Goal: Information Seeking & Learning: Understand process/instructions

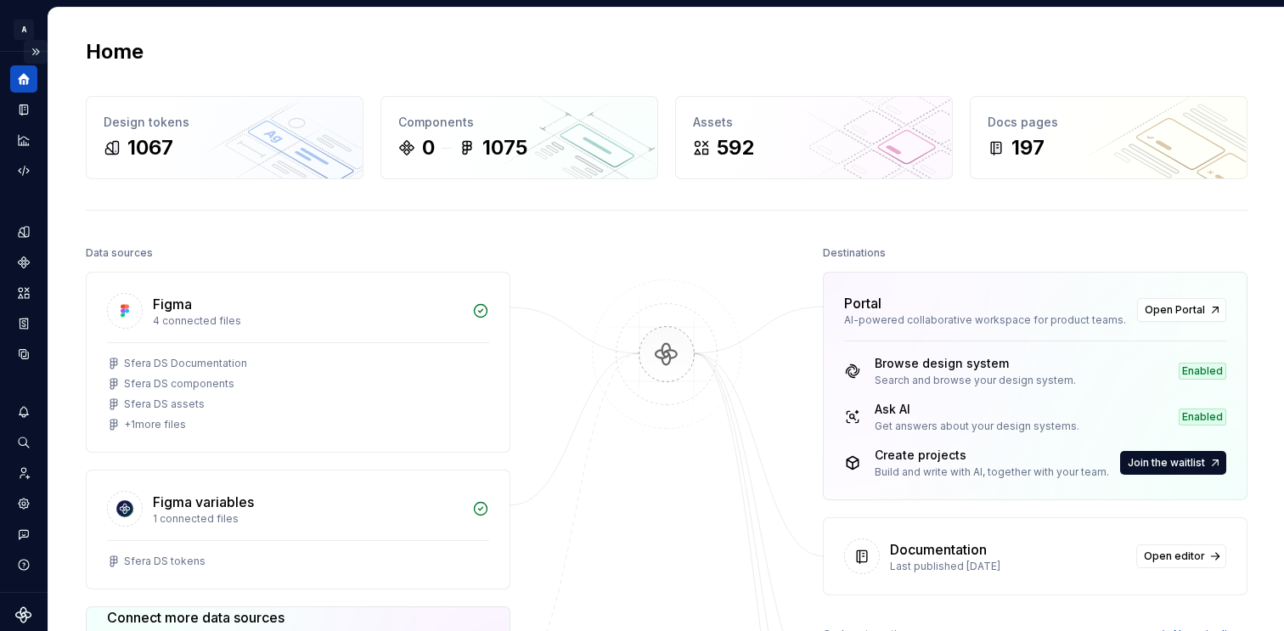
click at [29, 48] on button "Expand sidebar" at bounding box center [36, 52] width 24 height 24
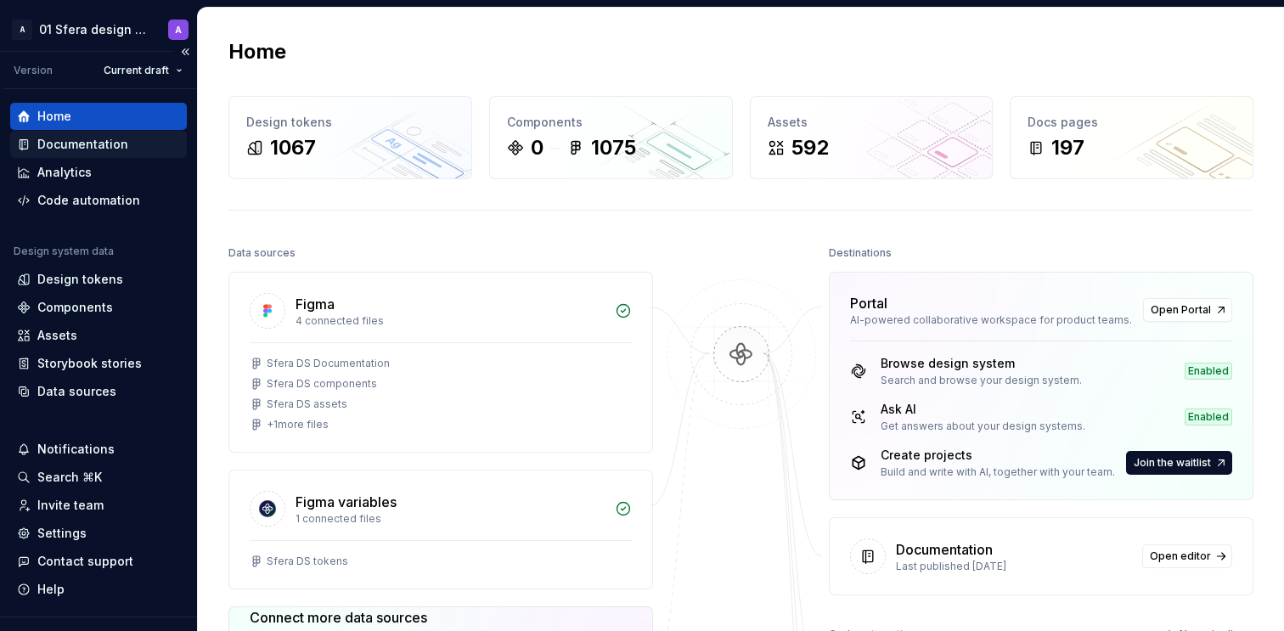
click at [85, 144] on div "Documentation" at bounding box center [82, 144] width 91 height 17
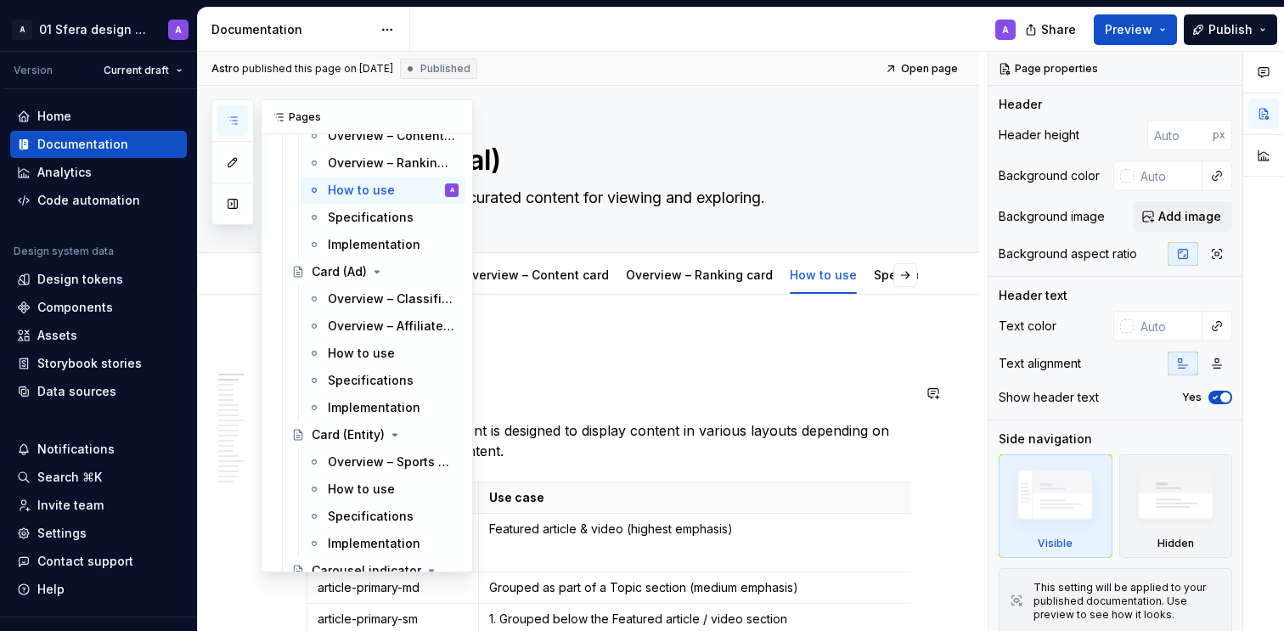
scroll to position [2000, 0]
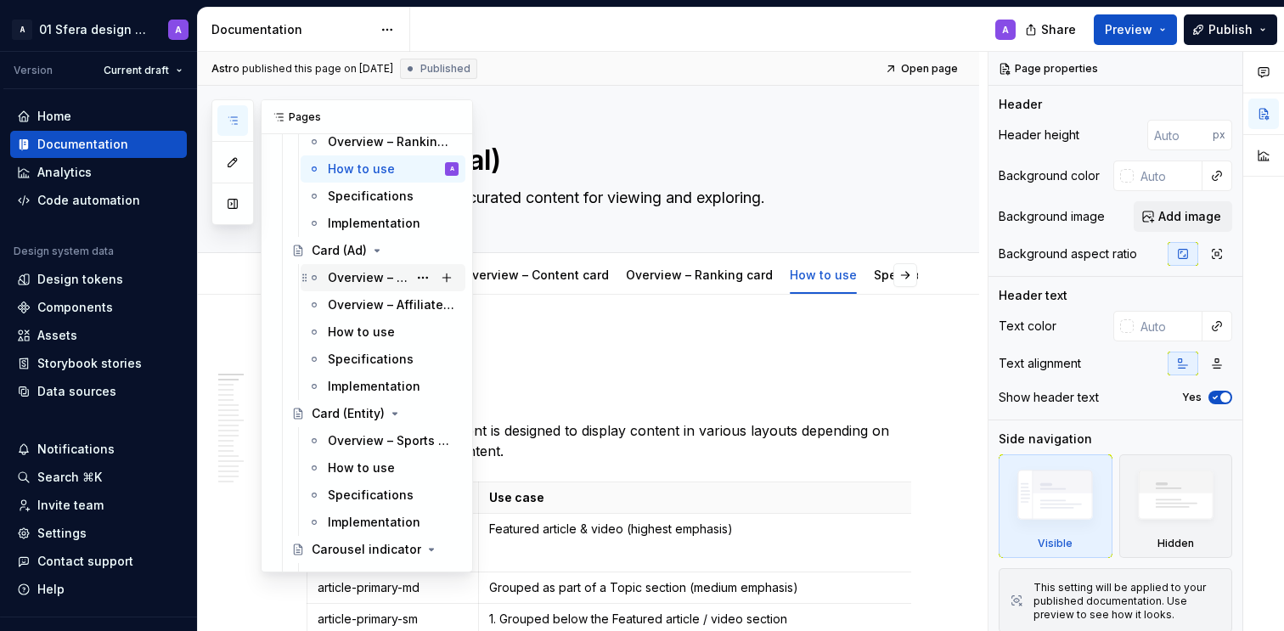
click at [350, 282] on div "Overview – Classified ad card" at bounding box center [368, 277] width 80 height 17
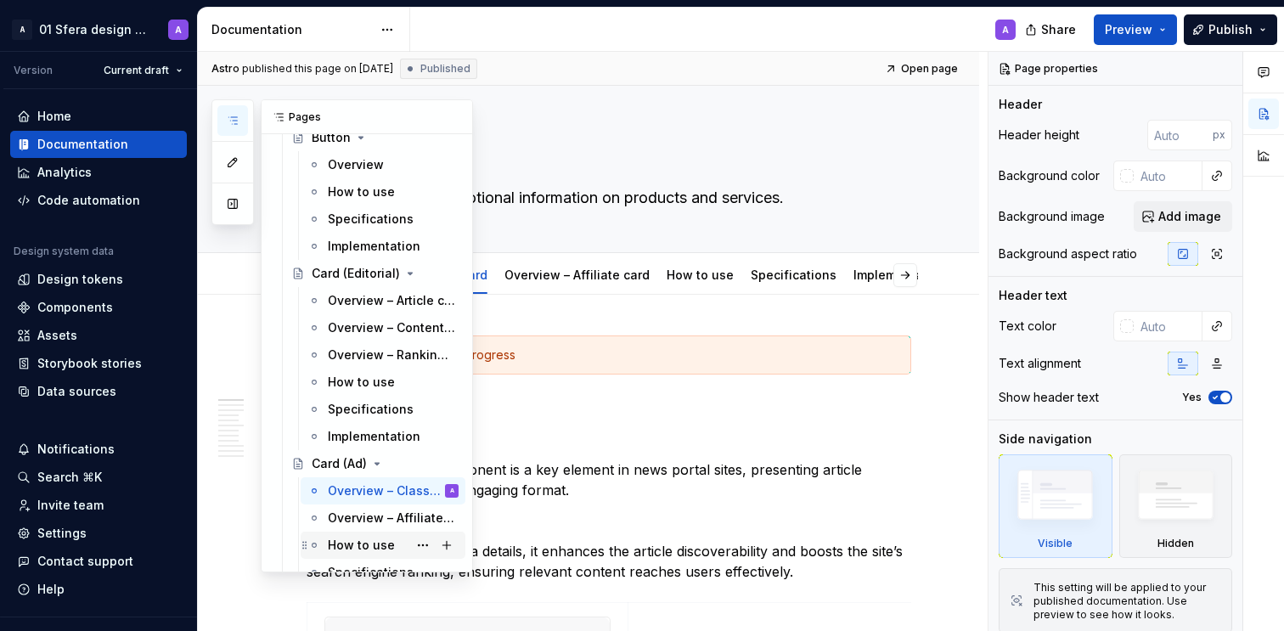
scroll to position [1751, 0]
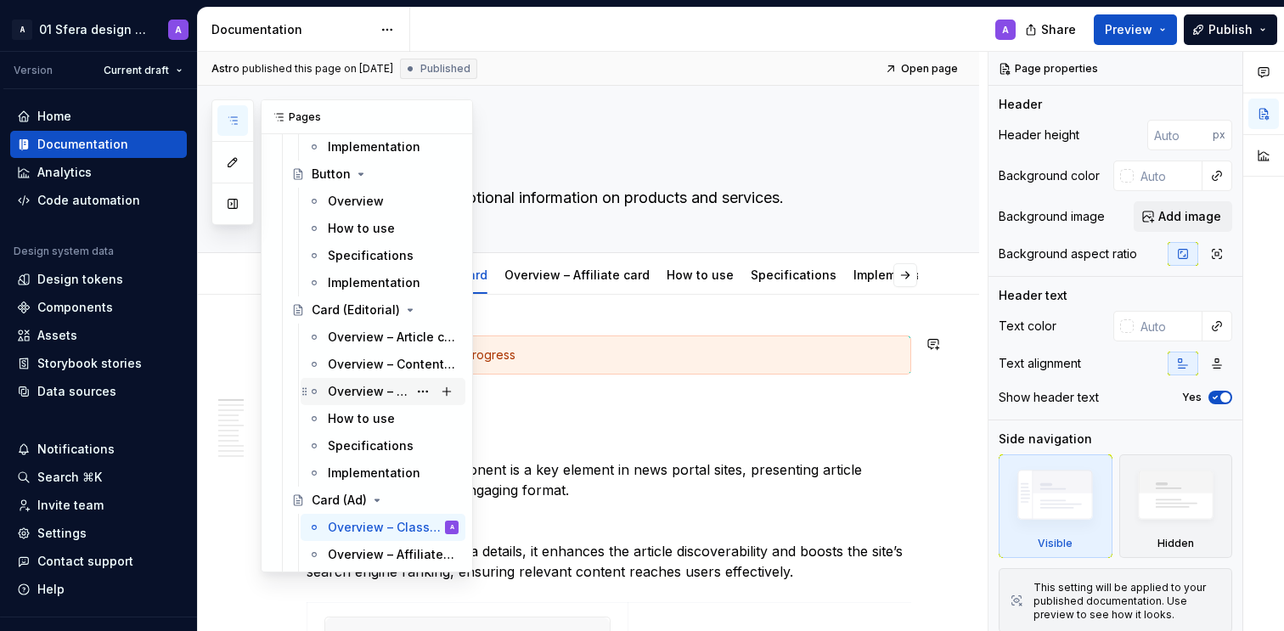
click at [354, 393] on div "Overview – Ranking card" at bounding box center [368, 391] width 80 height 17
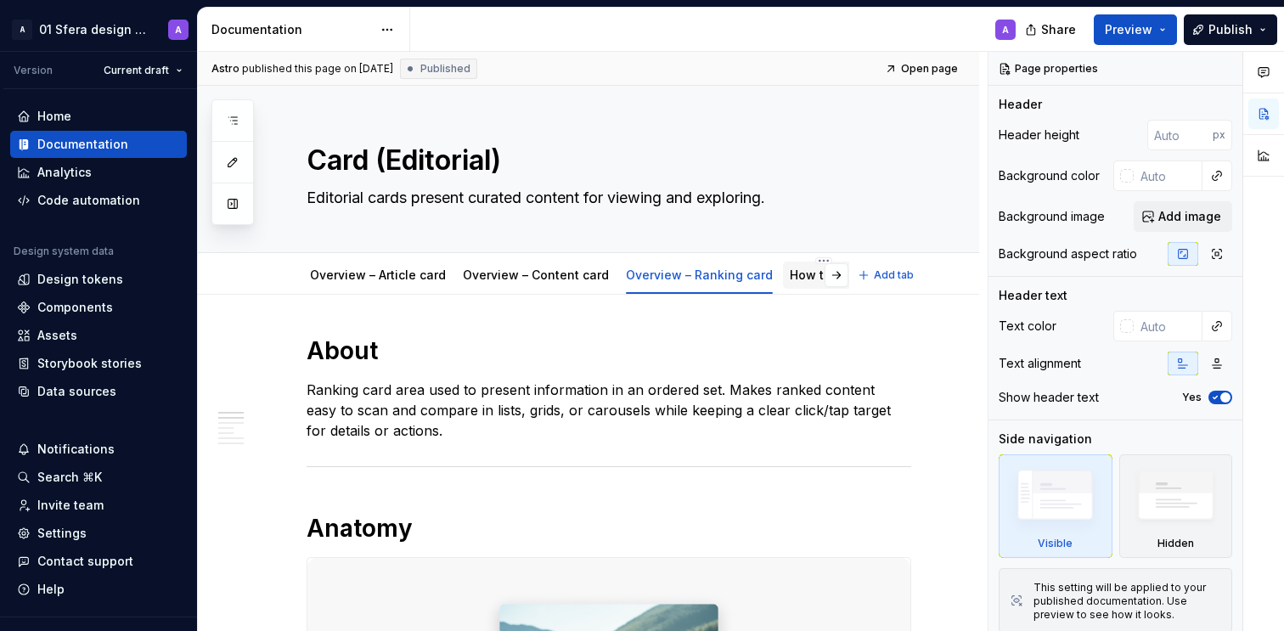
click at [798, 275] on link "How to use" at bounding box center [823, 275] width 67 height 14
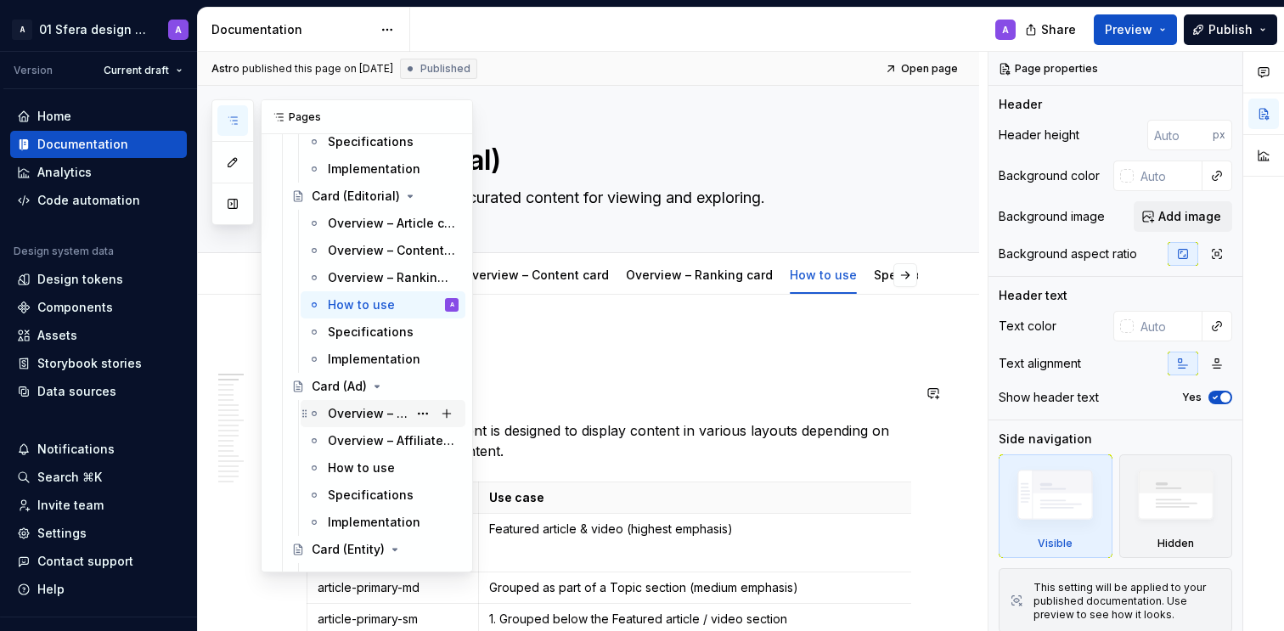
click at [363, 411] on div "Overview – Classified ad card" at bounding box center [368, 413] width 80 height 17
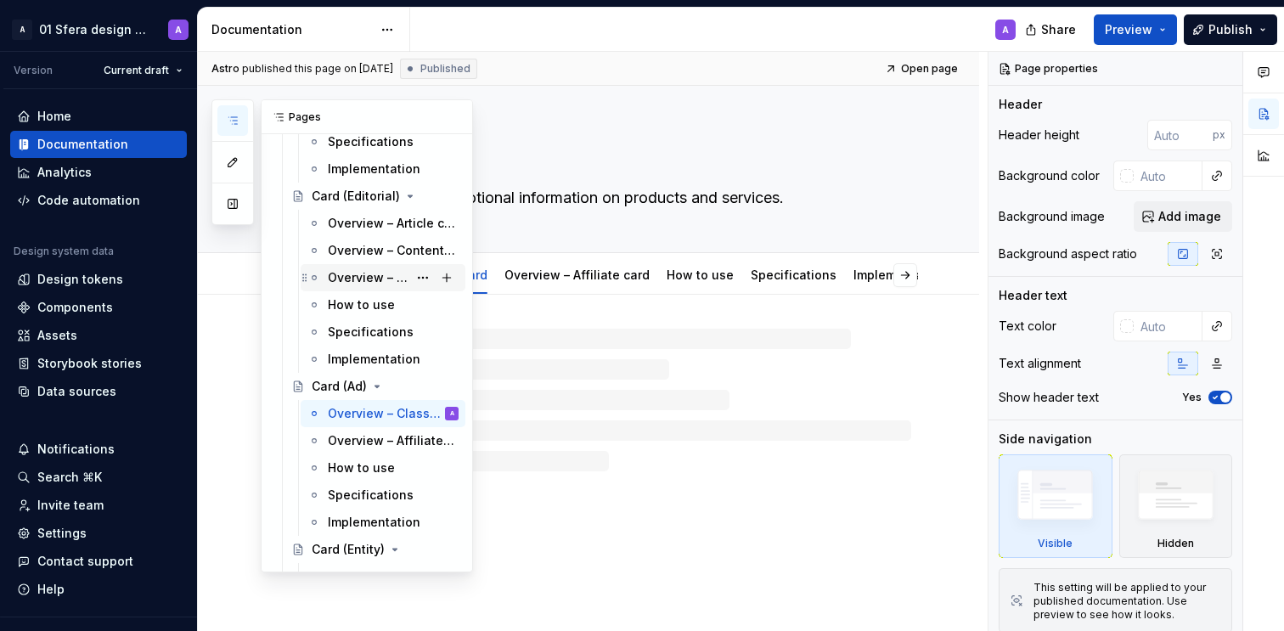
click at [386, 266] on div "Overview – Ranking card" at bounding box center [393, 278] width 131 height 24
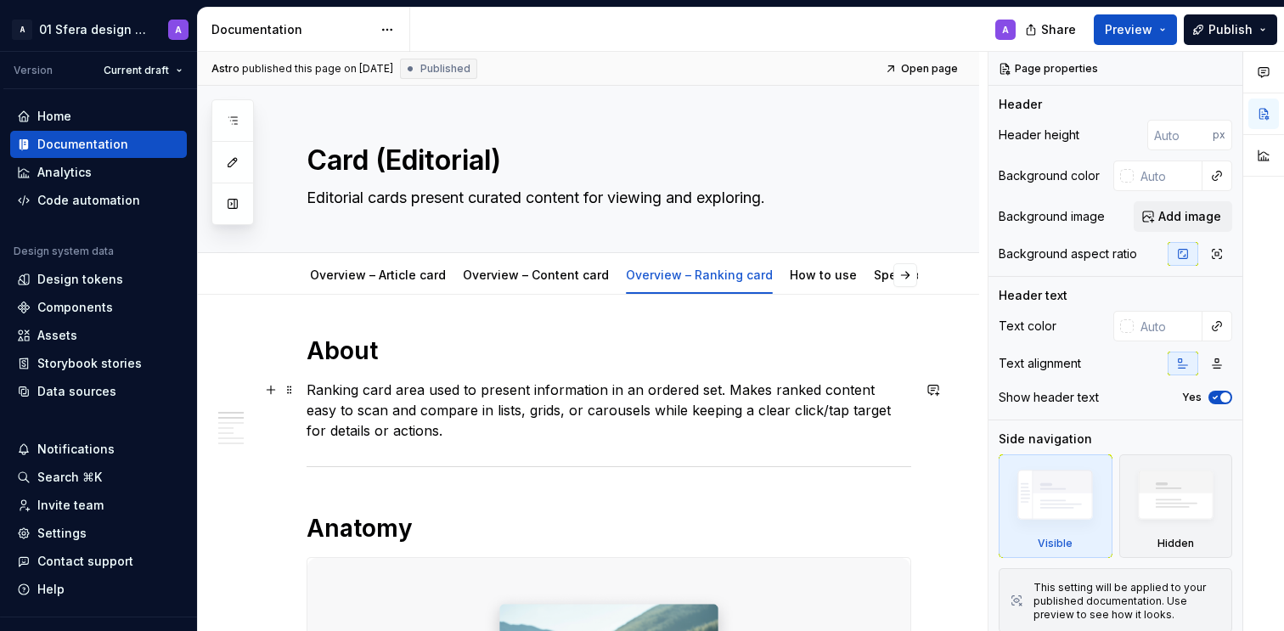
click at [494, 380] on p "Ranking card area used to present information in an ordered set. Makes ranked c…" at bounding box center [609, 410] width 605 height 61
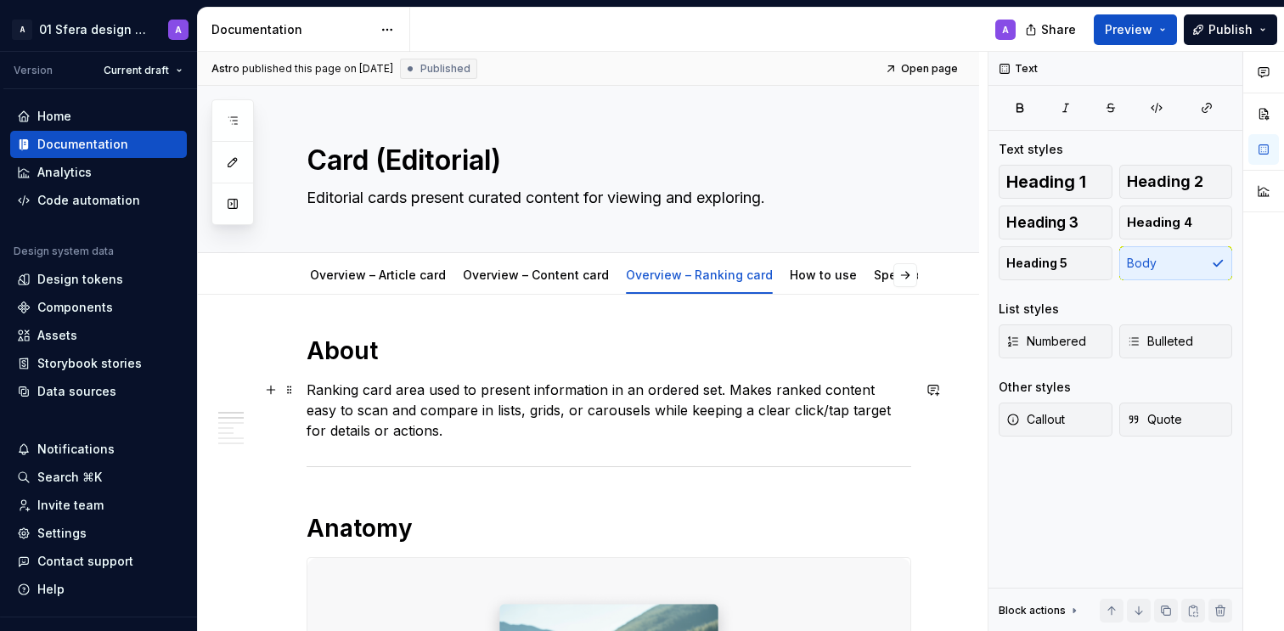
click at [446, 408] on p "Ranking card area used to present information in an ordered set. Makes ranked c…" at bounding box center [609, 410] width 605 height 61
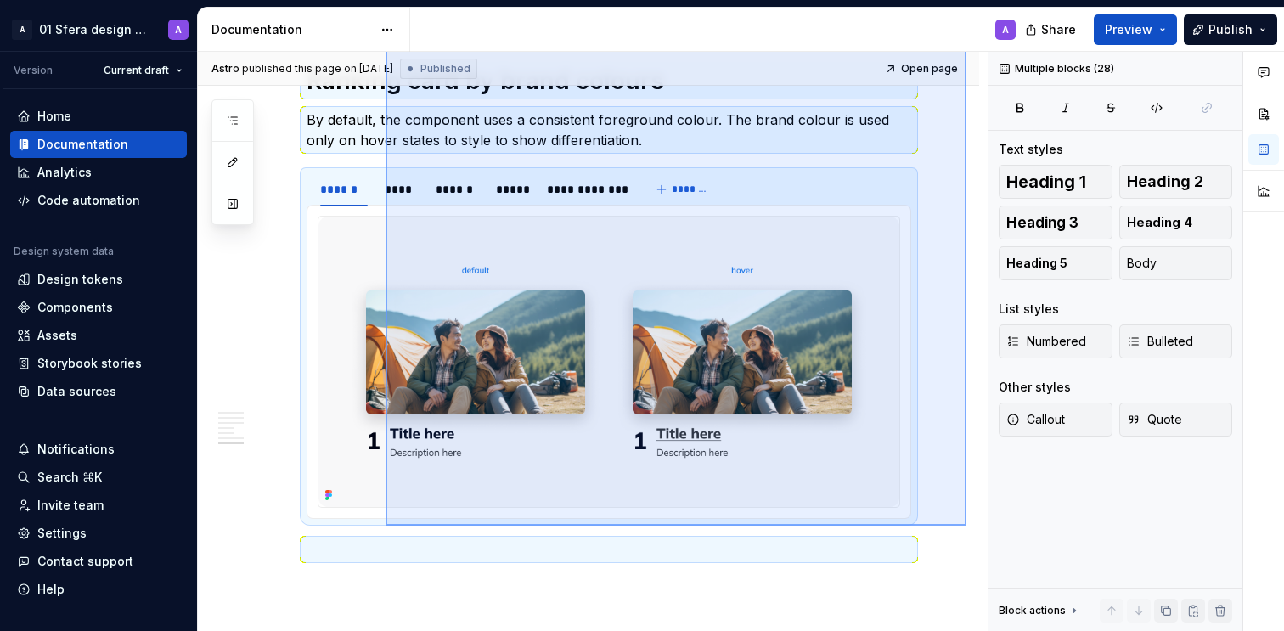
scroll to position [2989, 0]
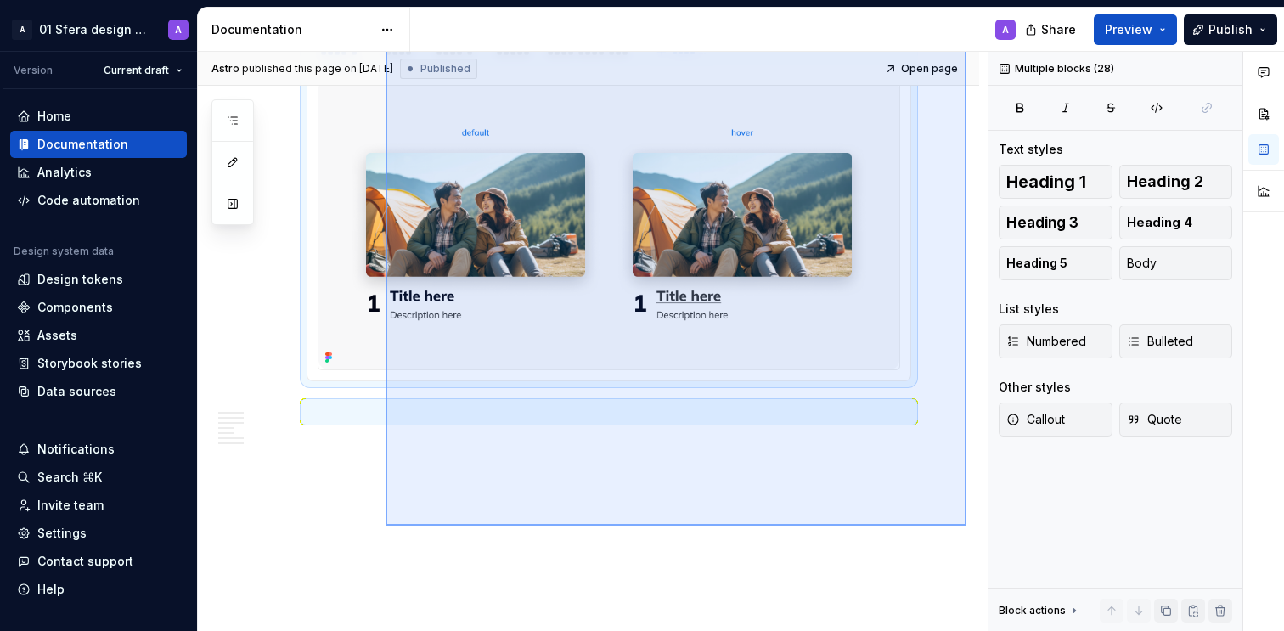
drag, startPoint x: 964, startPoint y: 323, endPoint x: 386, endPoint y: 526, distance: 613.1
click at [386, 526] on div "Astro published this page on [DATE] Published Open page Card (Editorial) Editor…" at bounding box center [593, 342] width 790 height 580
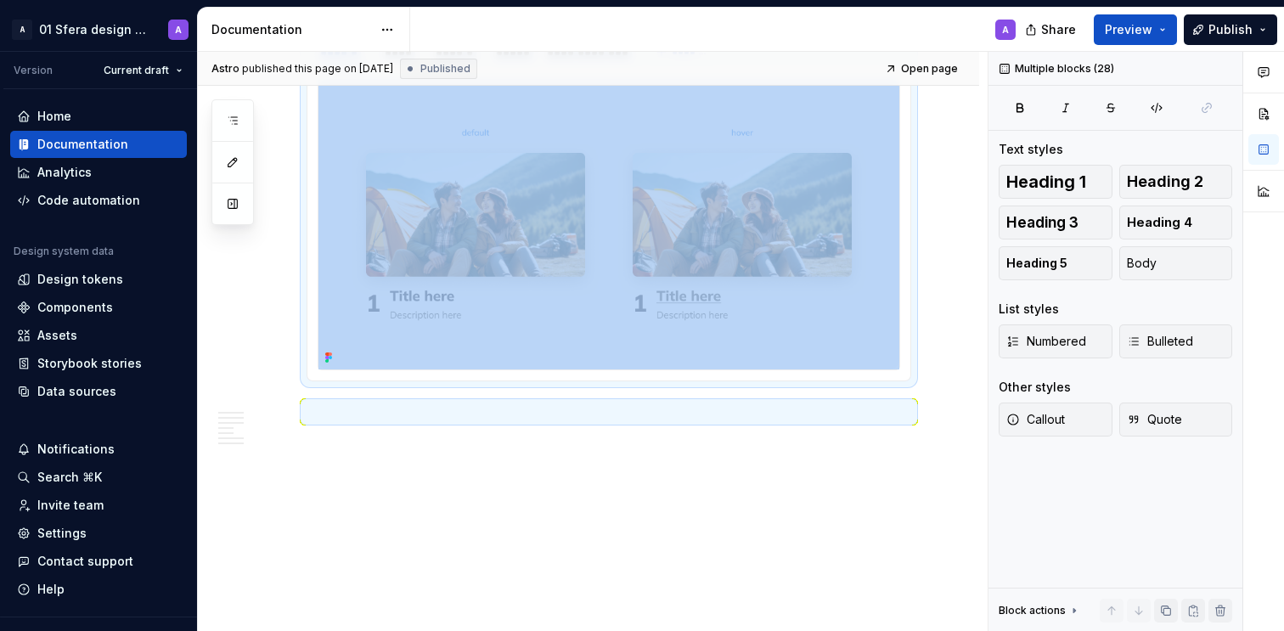
copy div "About Ranking card area used to present information in an ordered set. Makes ra…"
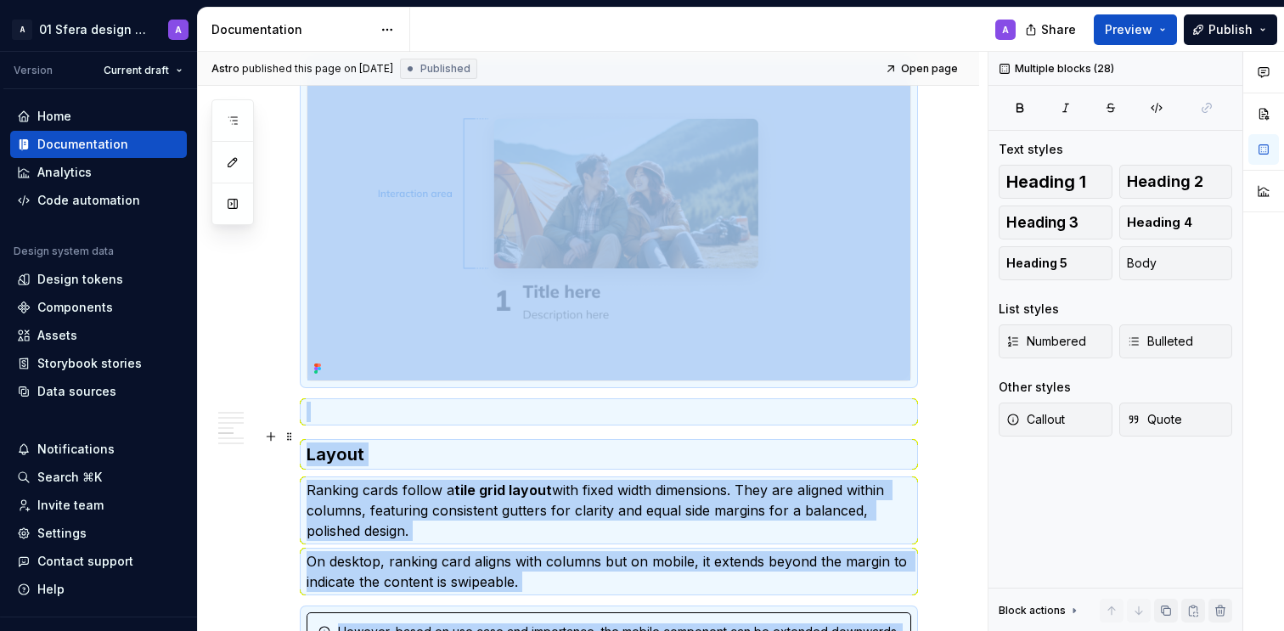
scroll to position [0, 0]
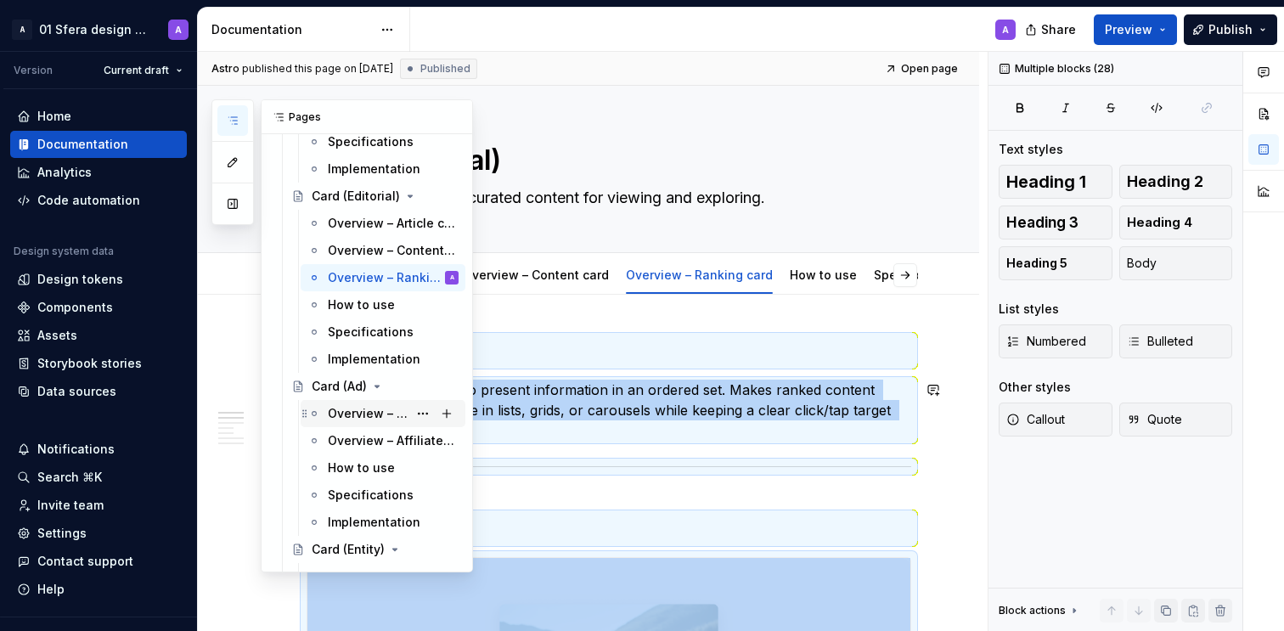
click at [365, 414] on div "Overview – Classified ad card" at bounding box center [368, 413] width 80 height 17
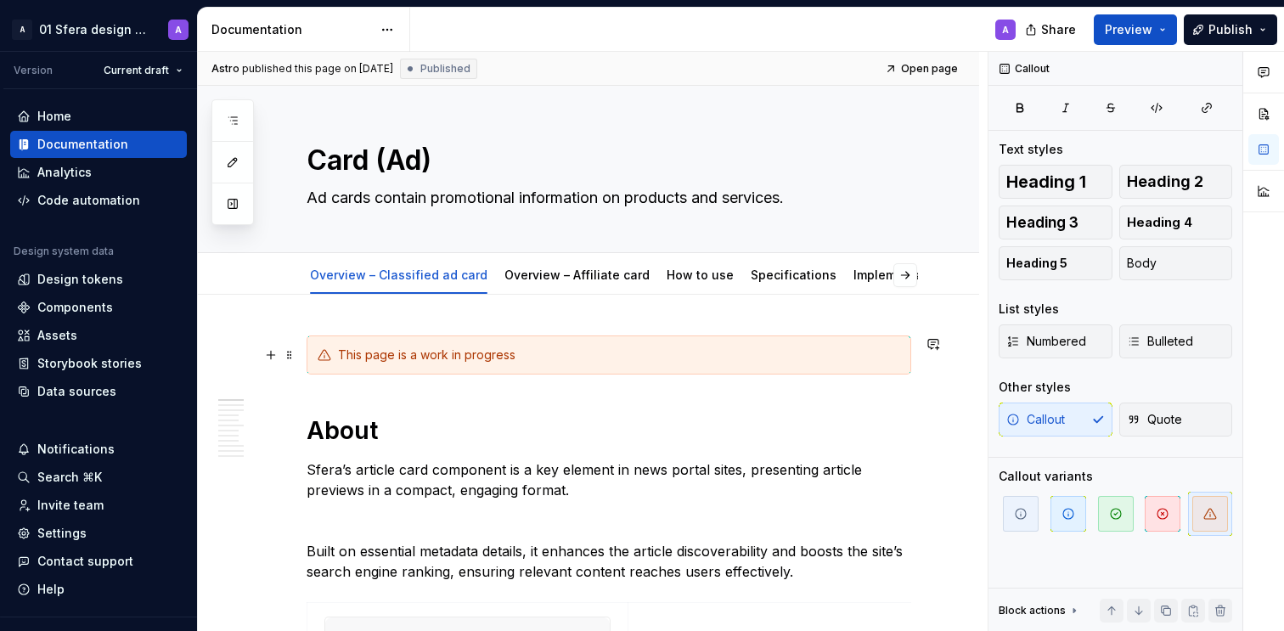
click at [740, 364] on div "This page is a work in progress" at bounding box center [609, 355] width 605 height 39
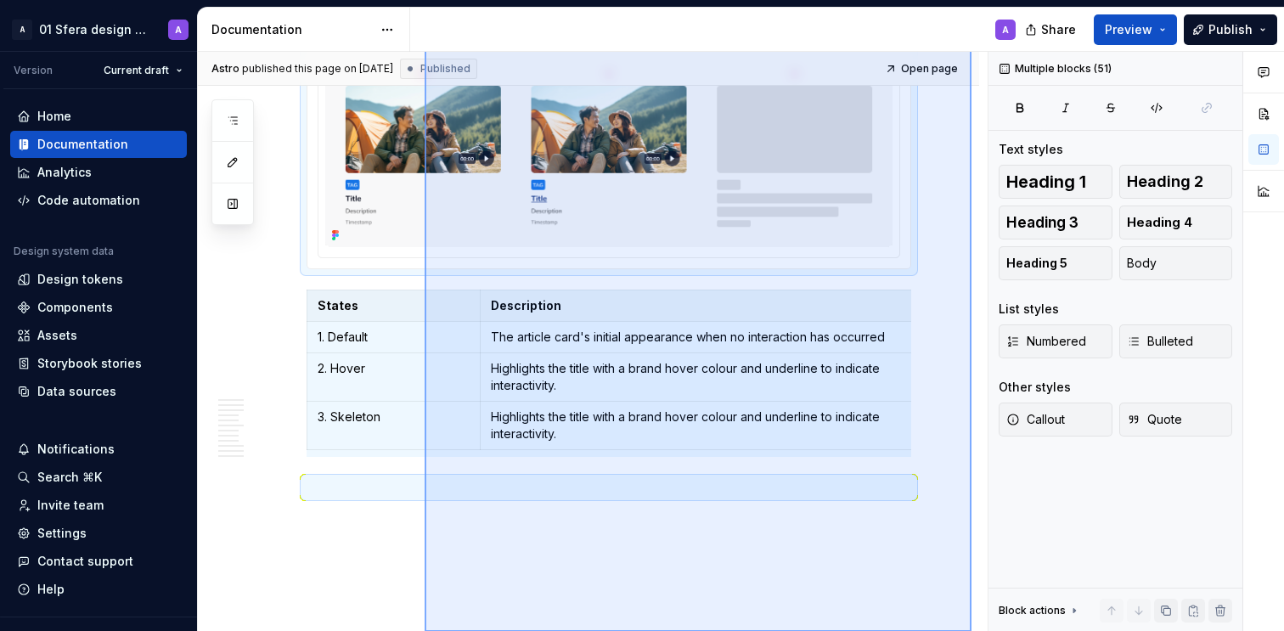
scroll to position [8024, 0]
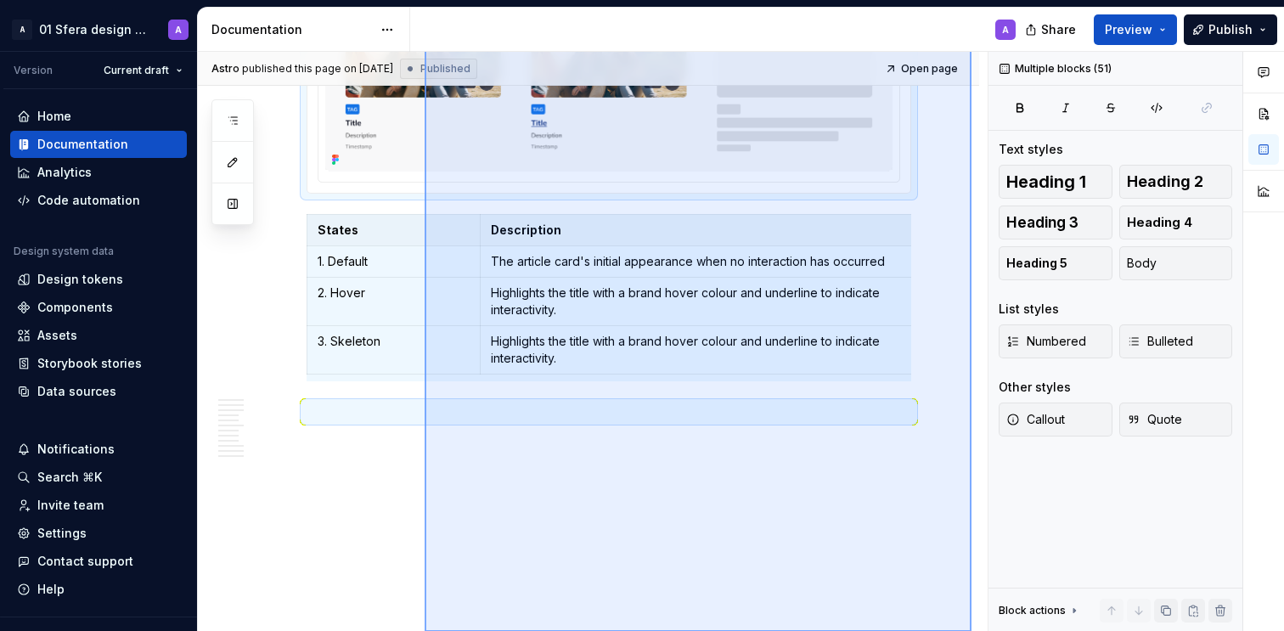
drag, startPoint x: 923, startPoint y: 354, endPoint x: 425, endPoint y: 698, distance: 605.8
click at [425, 630] on html "A 01 Sfera design system A Version Current draft Home Documentation Analytics C…" at bounding box center [642, 315] width 1284 height 631
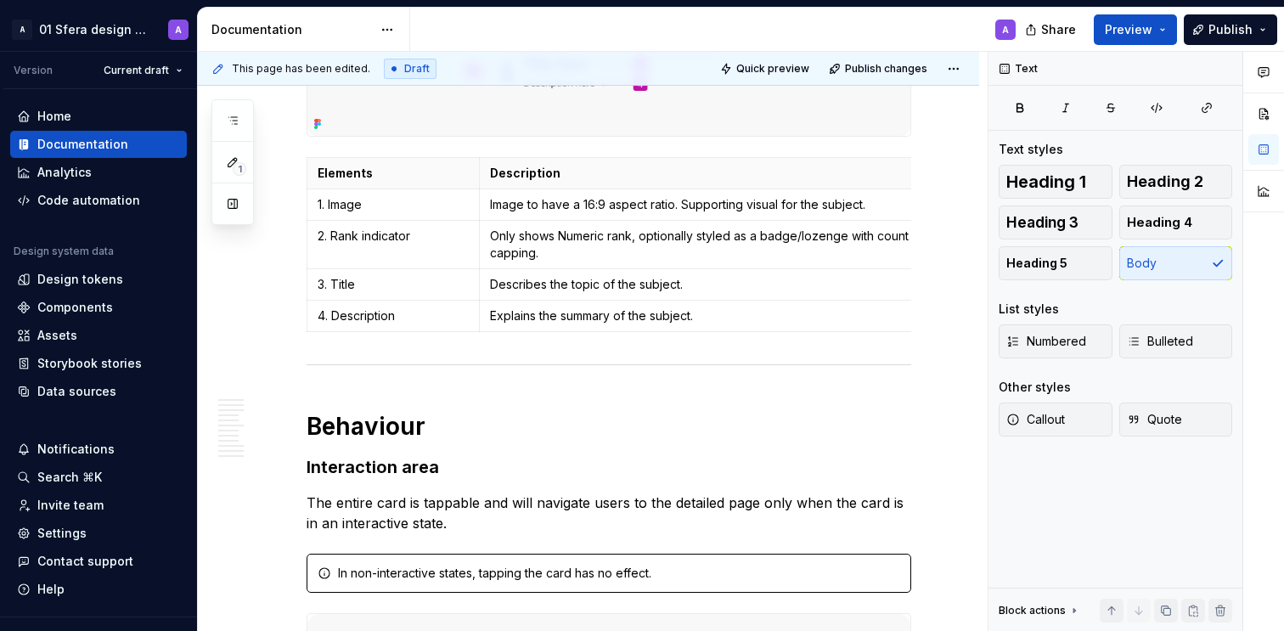
scroll to position [0, 0]
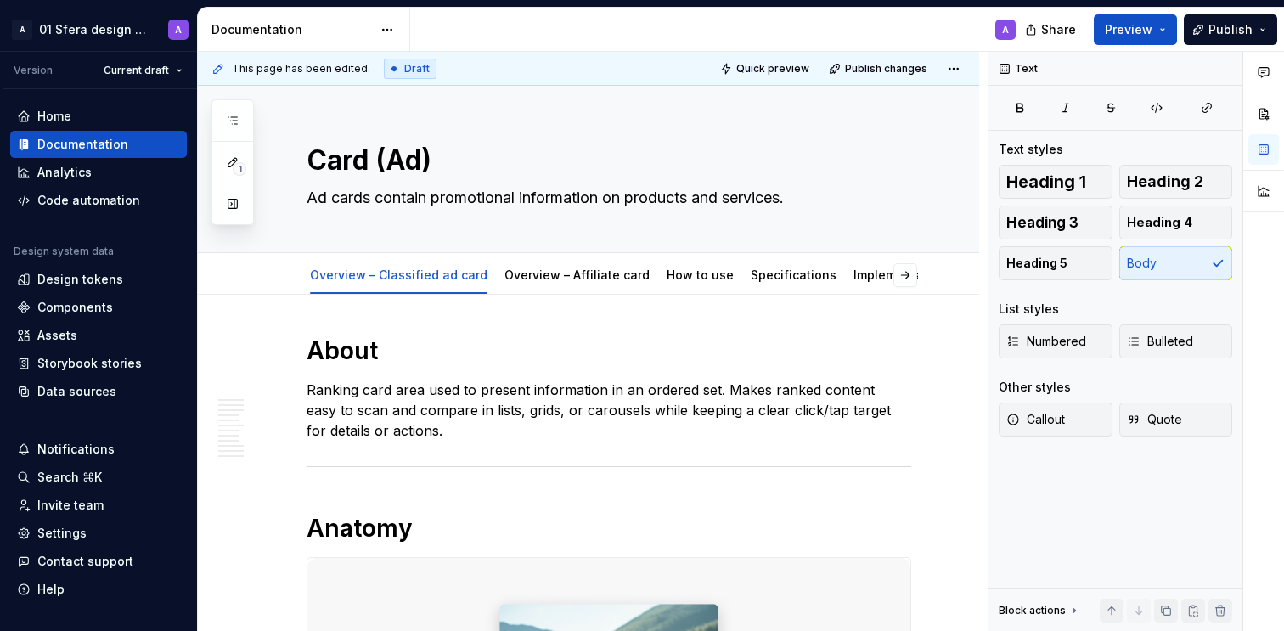
click at [481, 402] on p "Ranking card area used to present information in an ordered set. Makes ranked c…" at bounding box center [609, 410] width 605 height 61
click at [481, 403] on p "Ranking card area used to present information in an ordered set. Makes ranked c…" at bounding box center [609, 410] width 605 height 61
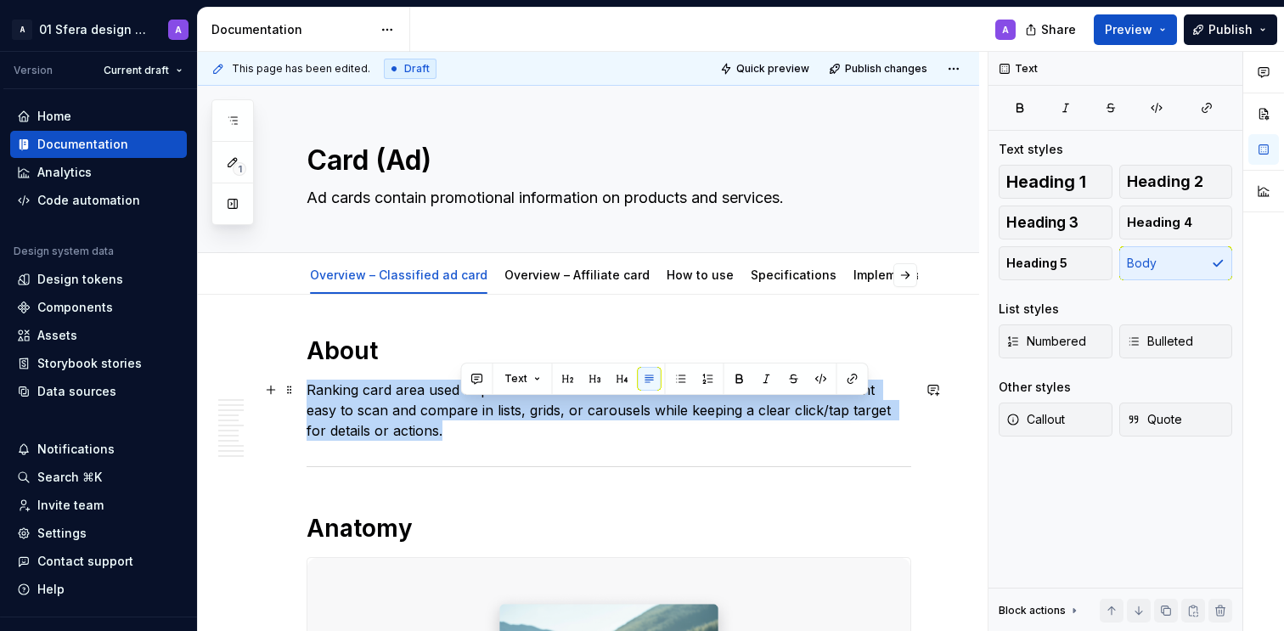
click at [481, 403] on p "Ranking card area used to present information in an ordered set. Makes ranked c…" at bounding box center [609, 410] width 605 height 61
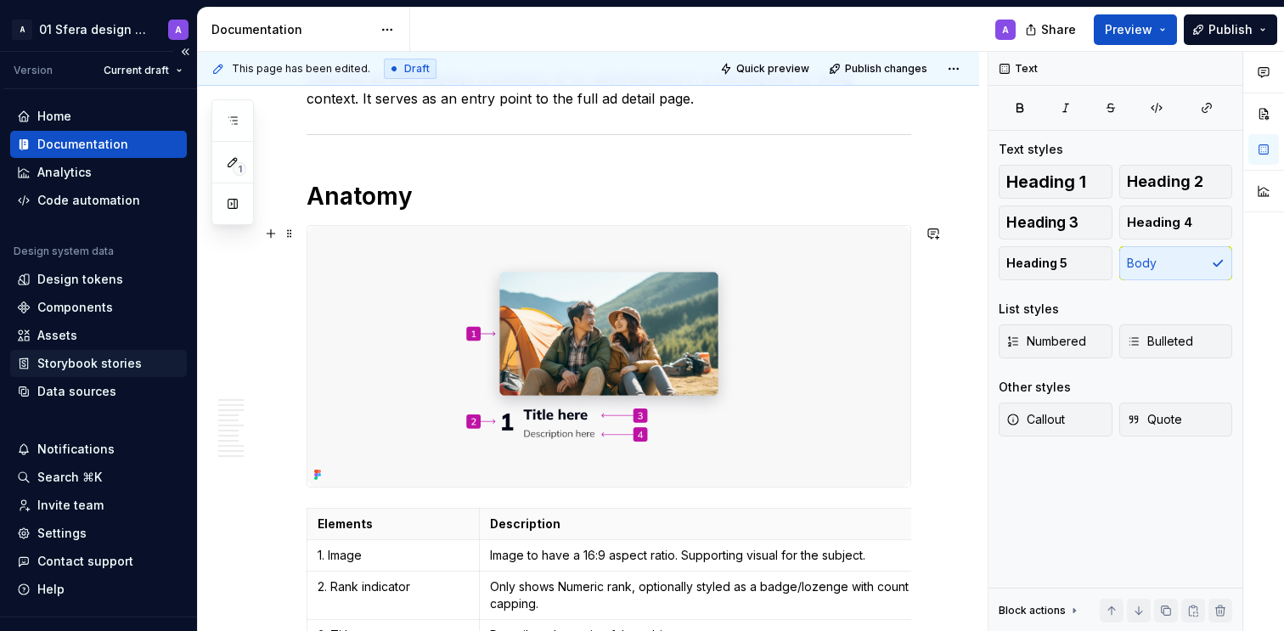
scroll to position [313, 0]
type textarea "*"
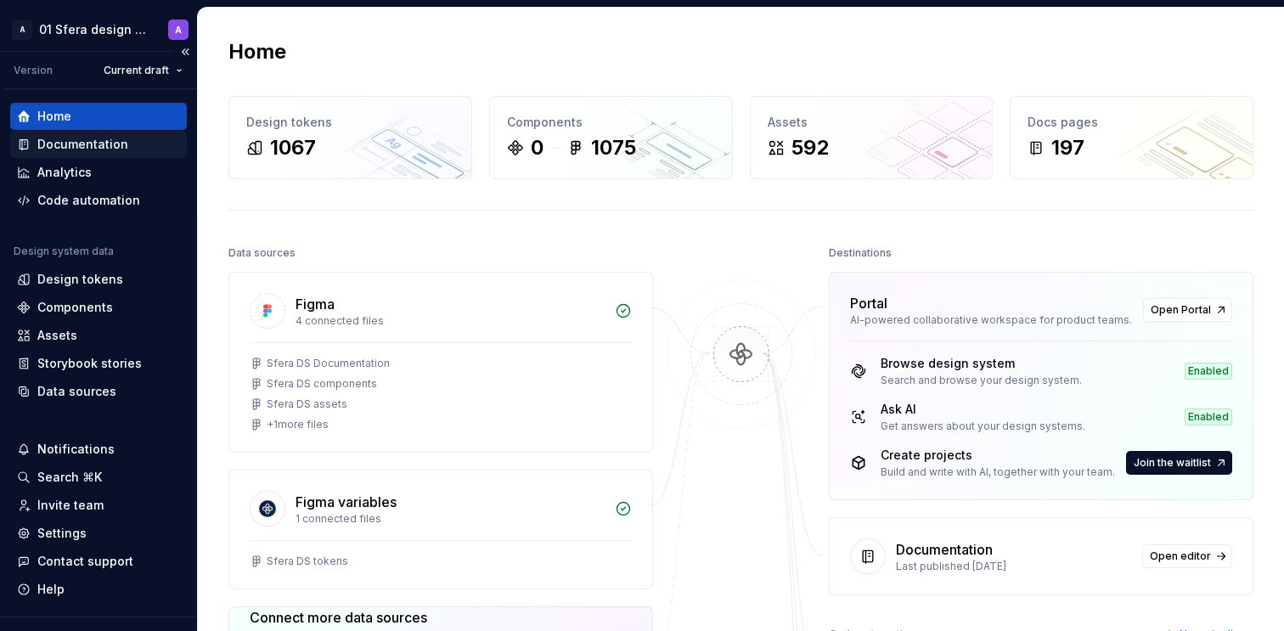
click at [112, 138] on div "Documentation" at bounding box center [82, 144] width 91 height 17
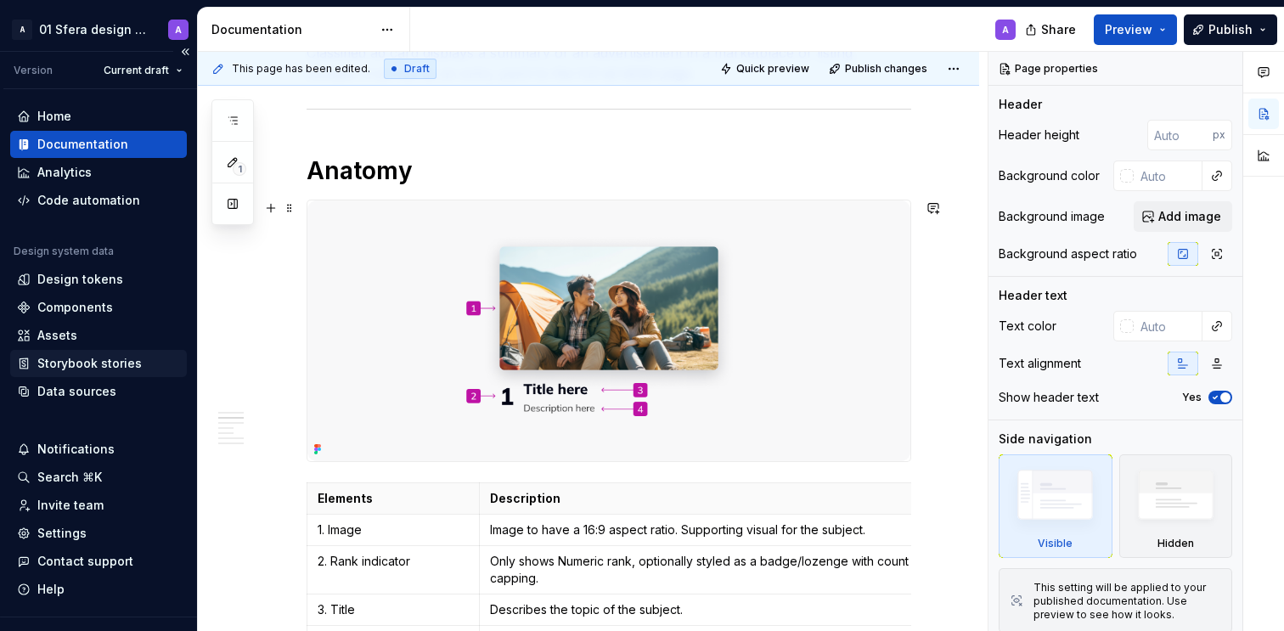
scroll to position [342, 0]
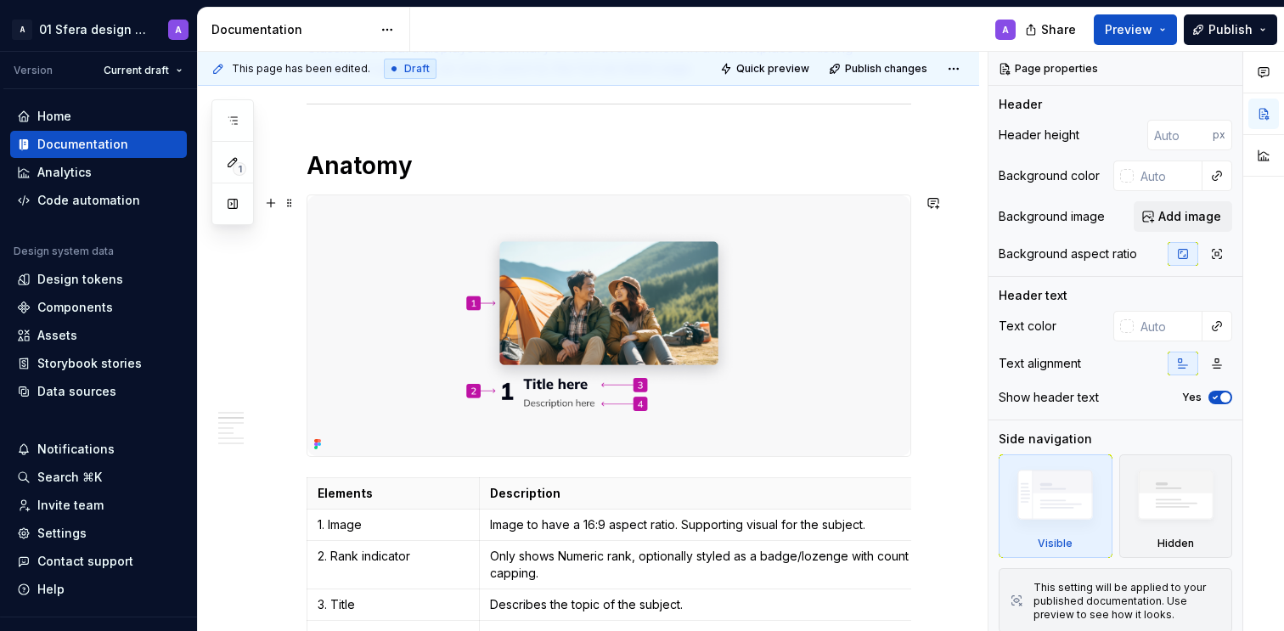
click at [808, 308] on img at bounding box center [609, 325] width 603 height 261
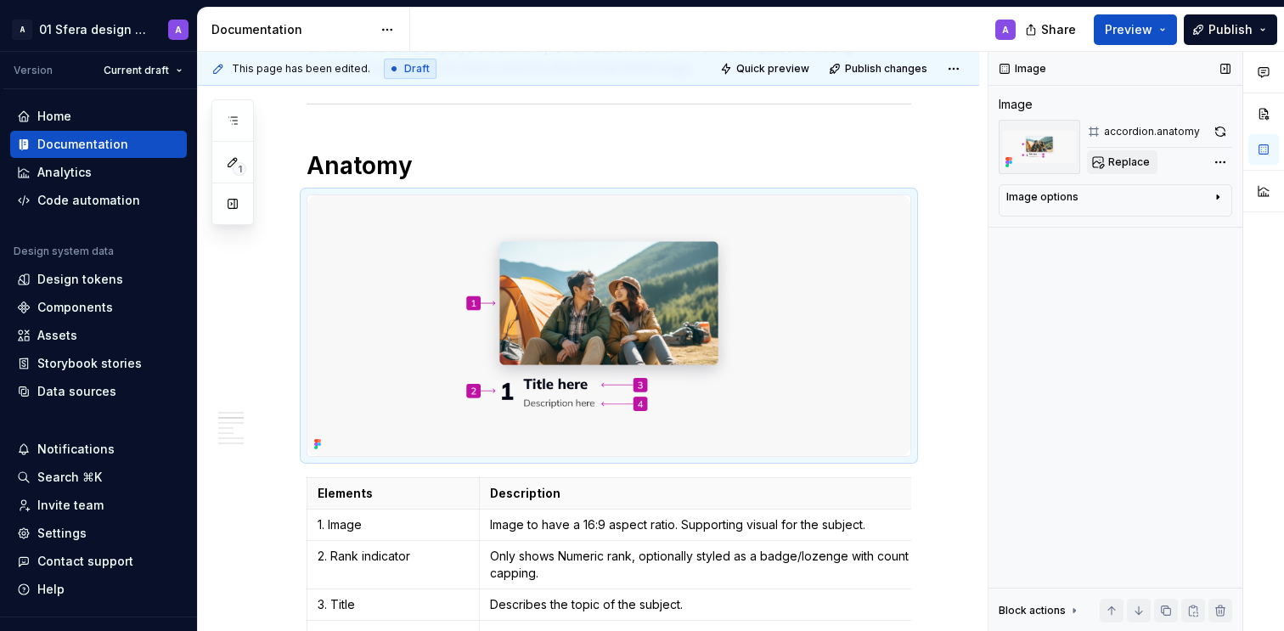
click at [1148, 153] on button "Replace" at bounding box center [1122, 162] width 71 height 24
type textarea "*"
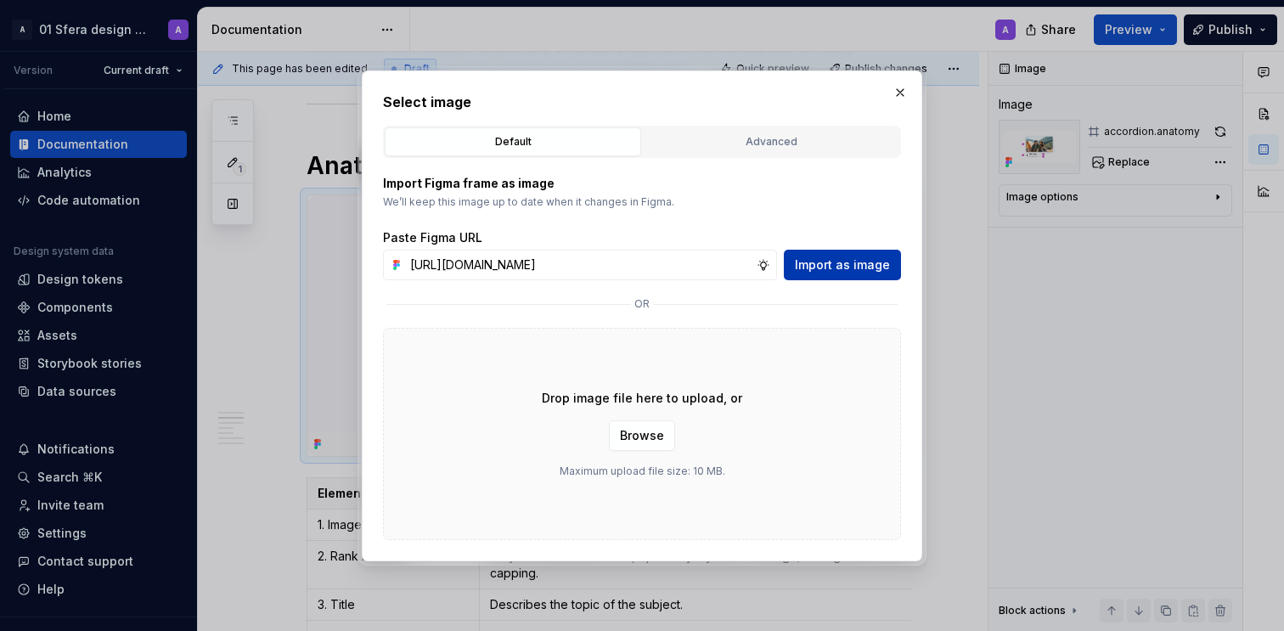
scroll to position [0, 398]
type input "https://www.figma.com/design/Jms1t7s2bQmnnUdo71FOMi/Sfera-DS-Documentation?node…"
click at [855, 268] on span "Import as image" at bounding box center [842, 265] width 95 height 17
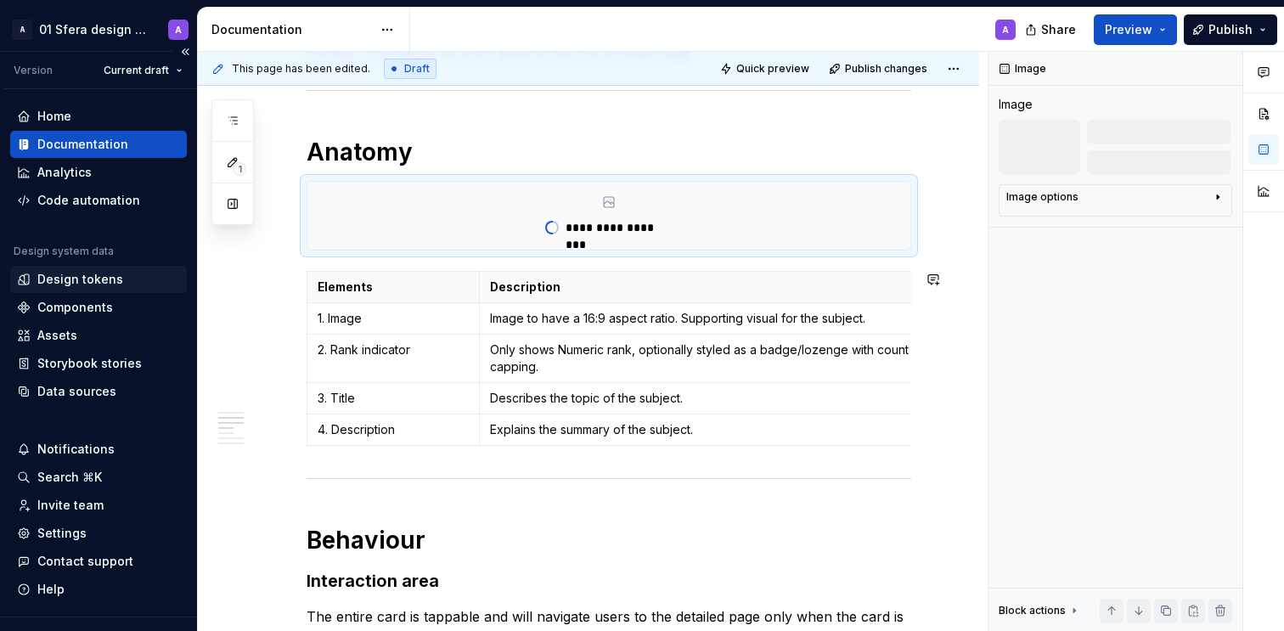
scroll to position [330, 0]
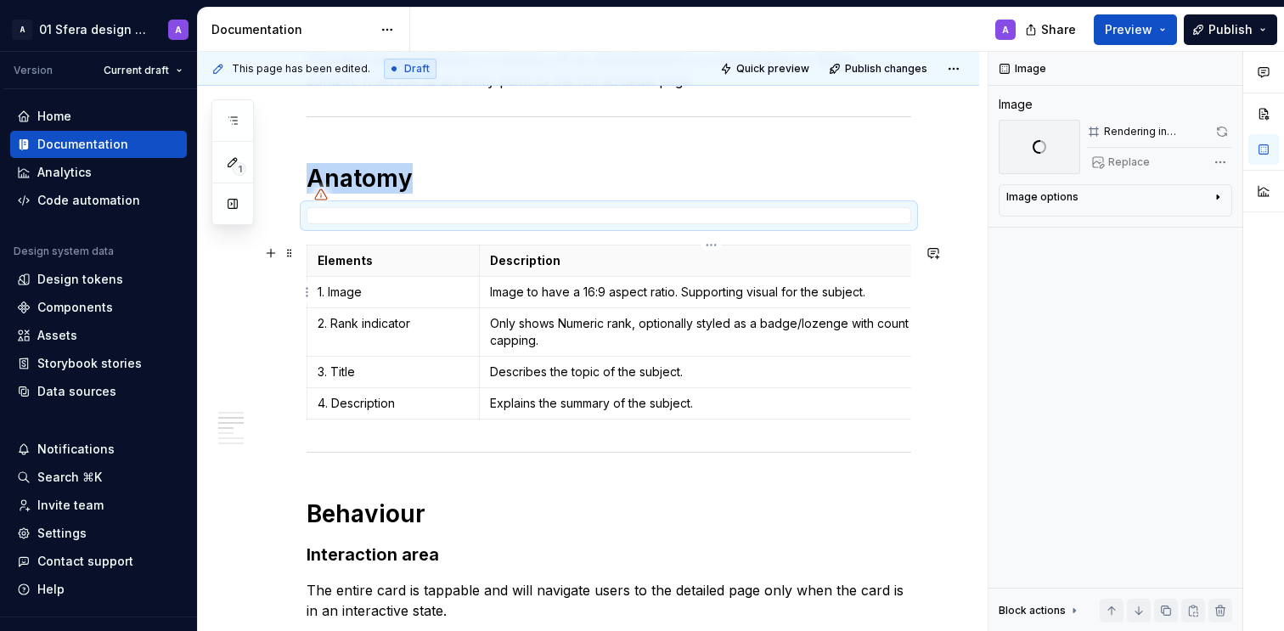
type textarea "*"
click at [548, 291] on p "Image to have a 16:9 aspect ratio. Supporting visual for the subject." at bounding box center [711, 292] width 443 height 17
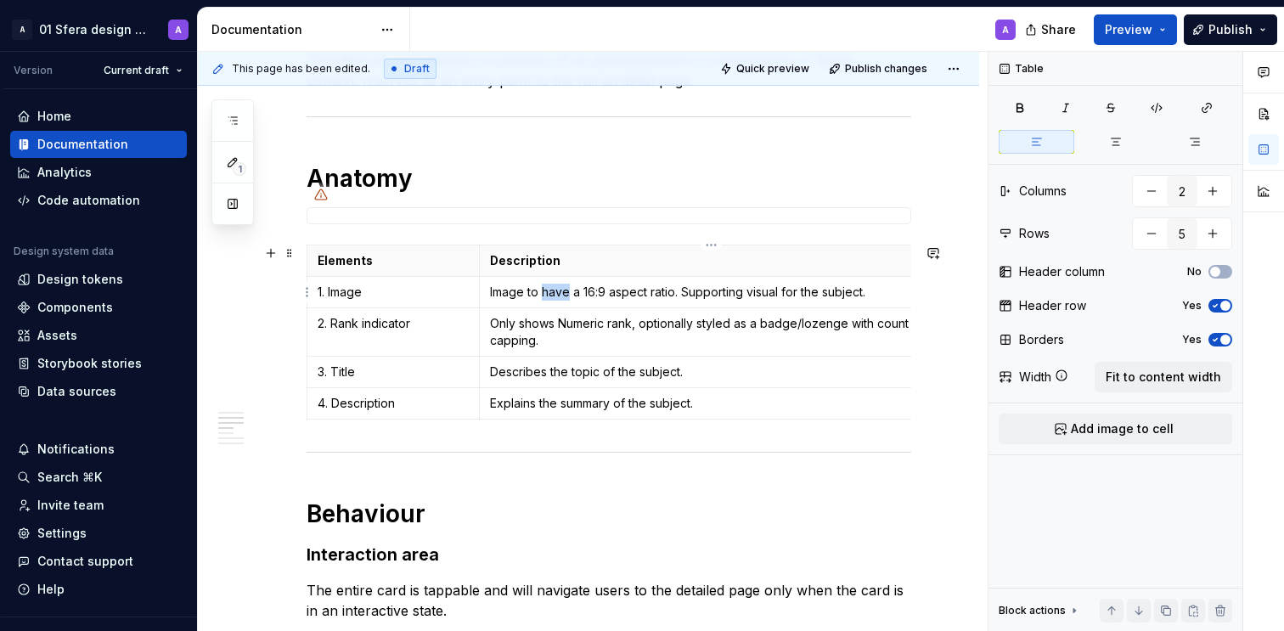
click at [548, 291] on p "Image to have a 16:9 aspect ratio. Supporting visual for the subject." at bounding box center [711, 292] width 443 height 17
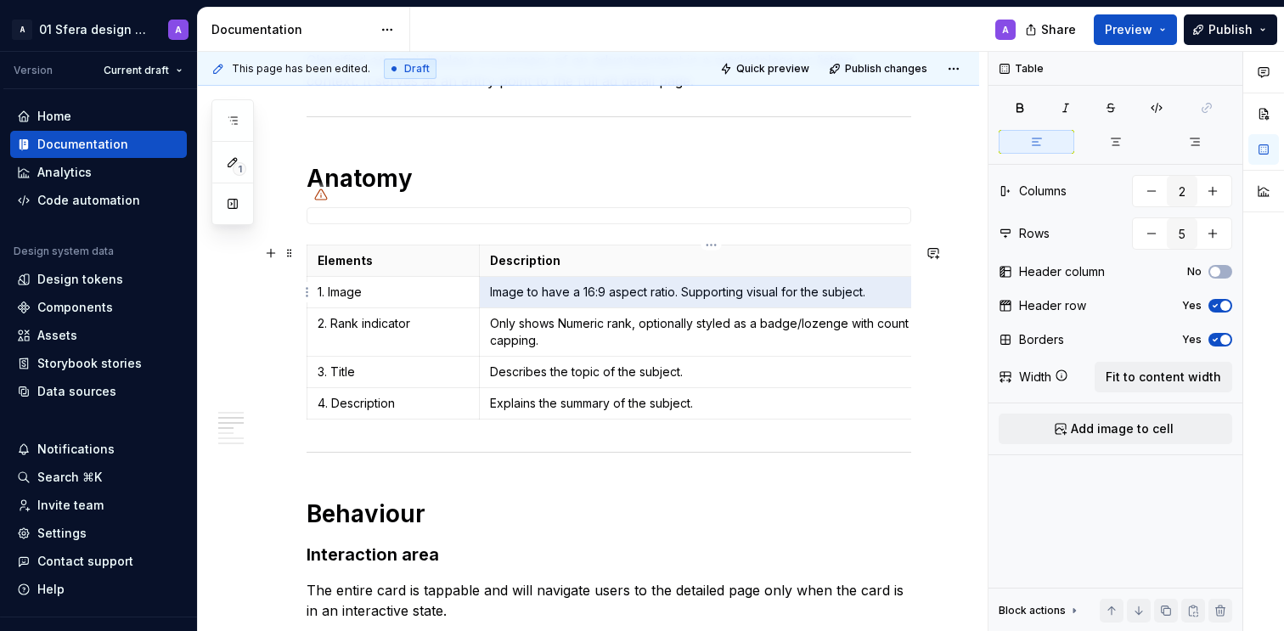
click at [548, 291] on p "Image to have a 16:9 aspect ratio. Supporting visual for the subject." at bounding box center [711, 292] width 443 height 17
paste div
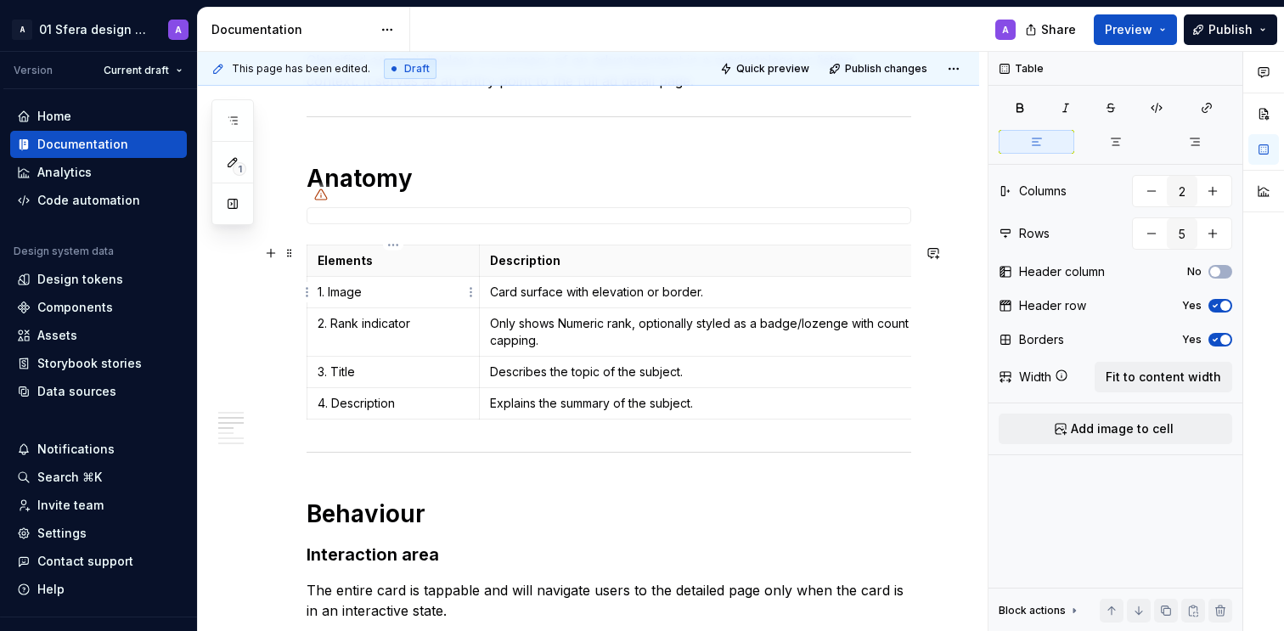
click at [364, 289] on p "1. Image" at bounding box center [393, 292] width 151 height 17
click at [334, 288] on p "1. Image" at bounding box center [393, 292] width 151 height 17
drag, startPoint x: 331, startPoint y: 289, endPoint x: 460, endPoint y: 299, distance: 129.5
click at [428, 303] on td "1. Image" at bounding box center [394, 292] width 172 height 31
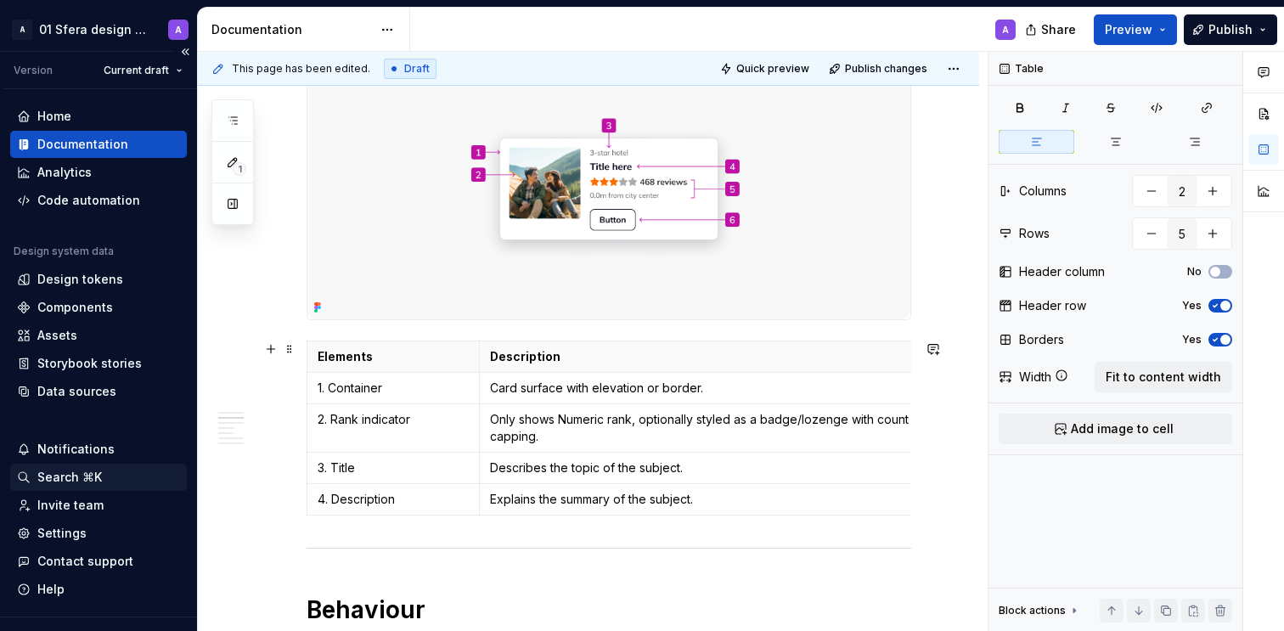
scroll to position [481, 0]
click at [516, 426] on p "Only shows Numeric rank, optionally styled as a badge/lozenge with count cappin…" at bounding box center [711, 426] width 443 height 34
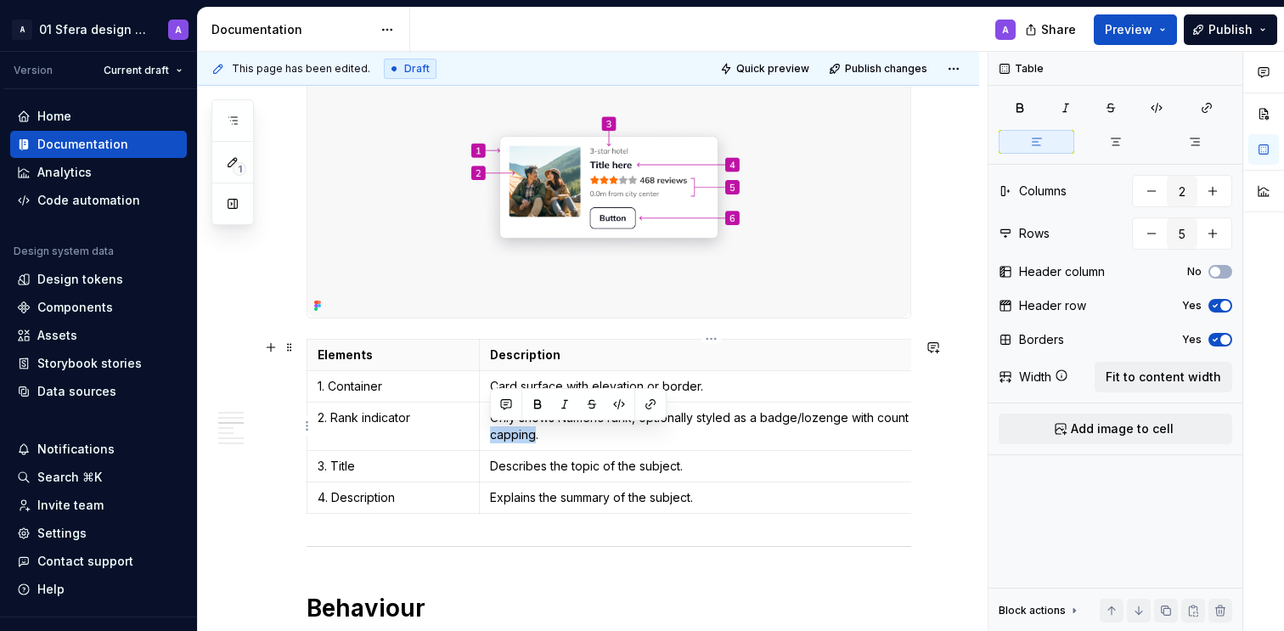
click at [516, 426] on p "Only shows Numeric rank, optionally styled as a badge/lozenge with count cappin…" at bounding box center [711, 426] width 443 height 34
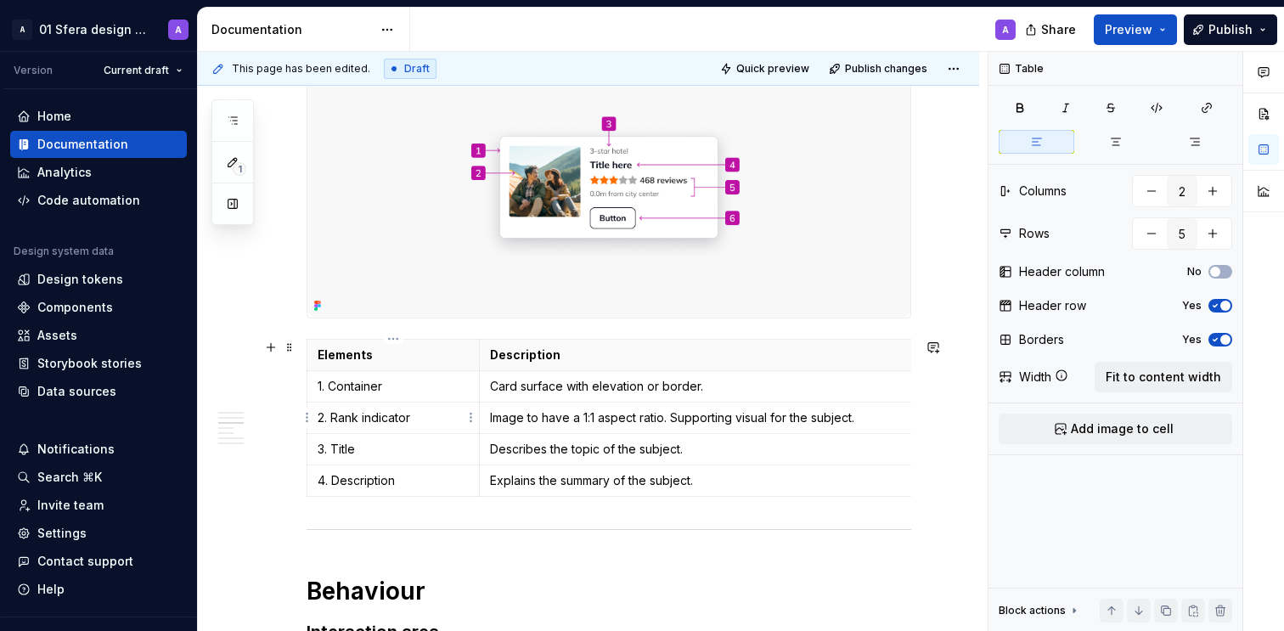
click at [385, 415] on p "2. Rank indicator" at bounding box center [393, 417] width 151 height 17
click at [371, 415] on p "2. Rank indicator" at bounding box center [393, 417] width 151 height 17
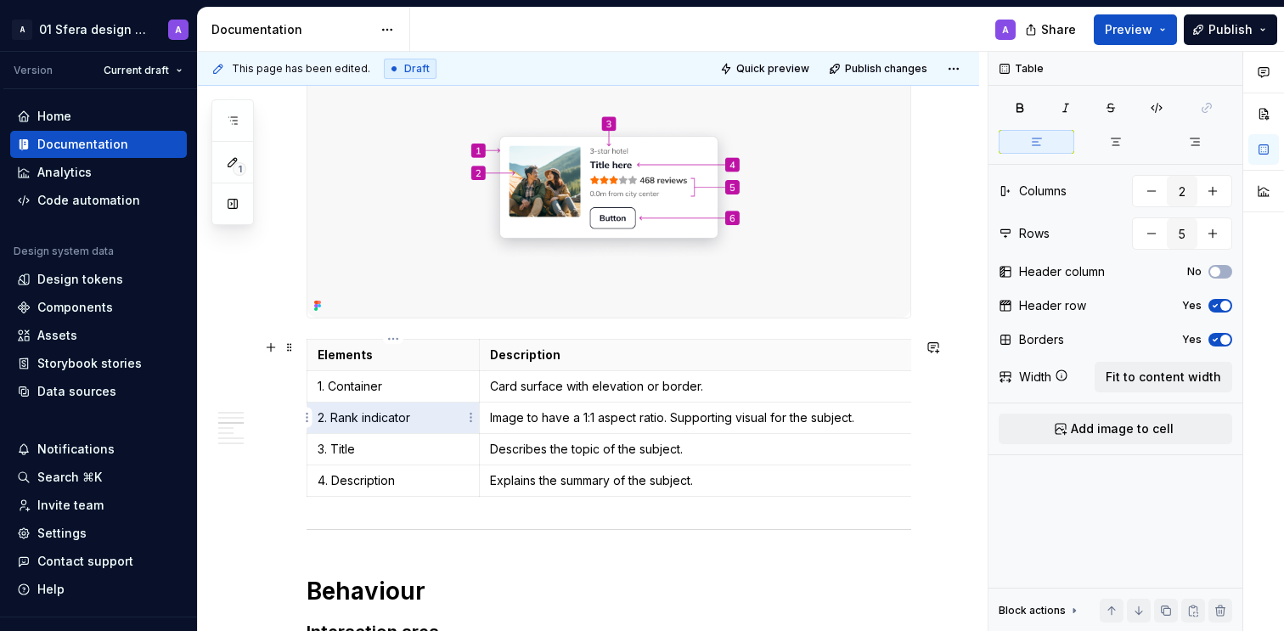
click at [340, 417] on p "2. Rank indicator" at bounding box center [393, 417] width 151 height 17
drag, startPoint x: 336, startPoint y: 418, endPoint x: 450, endPoint y: 421, distance: 114.7
click at [450, 421] on p "2. Rank indicator" at bounding box center [393, 417] width 151 height 17
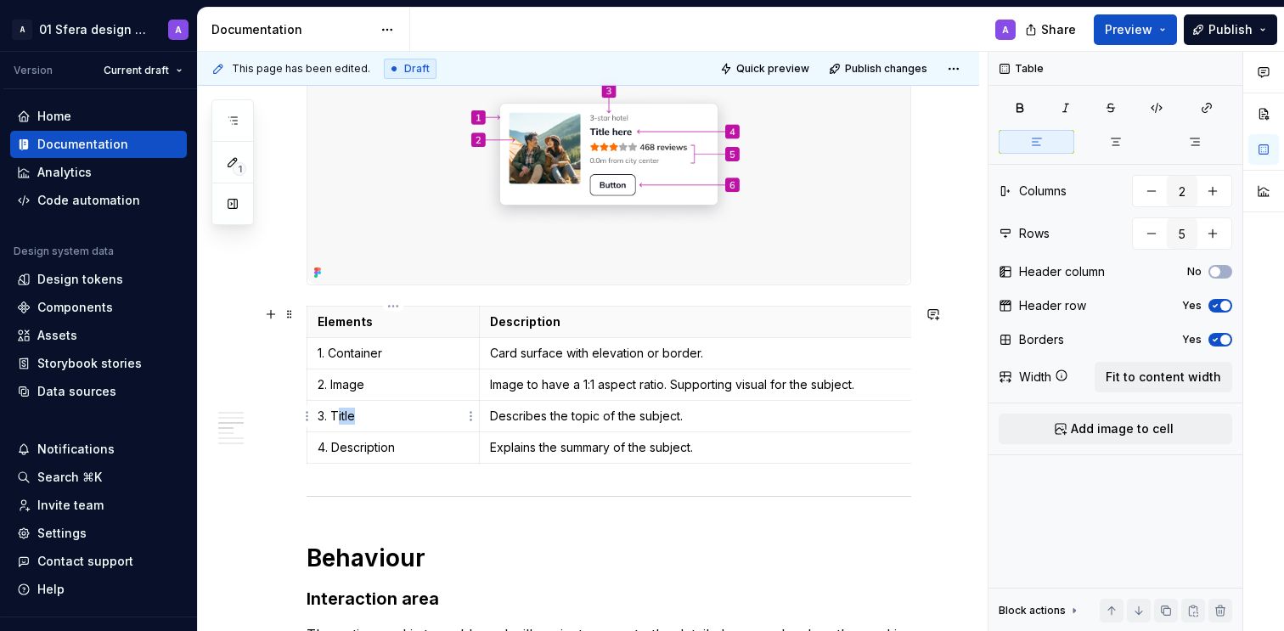
drag, startPoint x: 385, startPoint y: 419, endPoint x: 416, endPoint y: 420, distance: 31.4
click at [395, 420] on p "3. Title" at bounding box center [393, 416] width 151 height 17
click at [533, 420] on p "Describes the topic of the subject." at bounding box center [711, 416] width 443 height 17
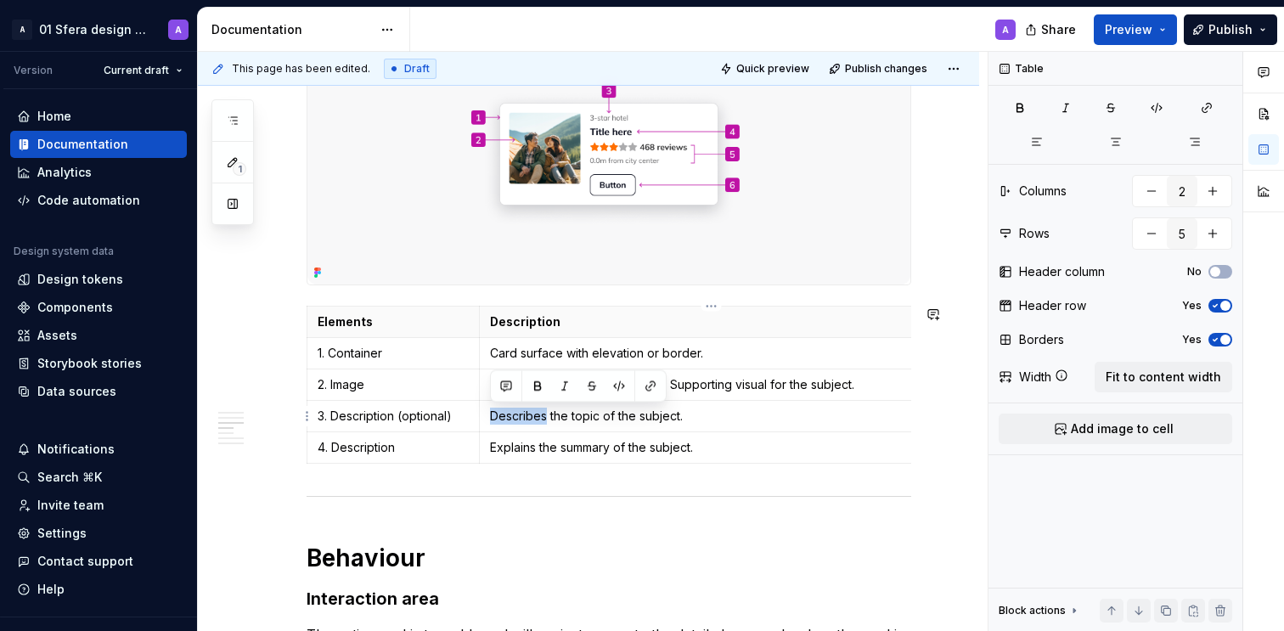
click at [533, 420] on p "Describes the topic of the subject." at bounding box center [711, 416] width 443 height 17
type textarea "*"
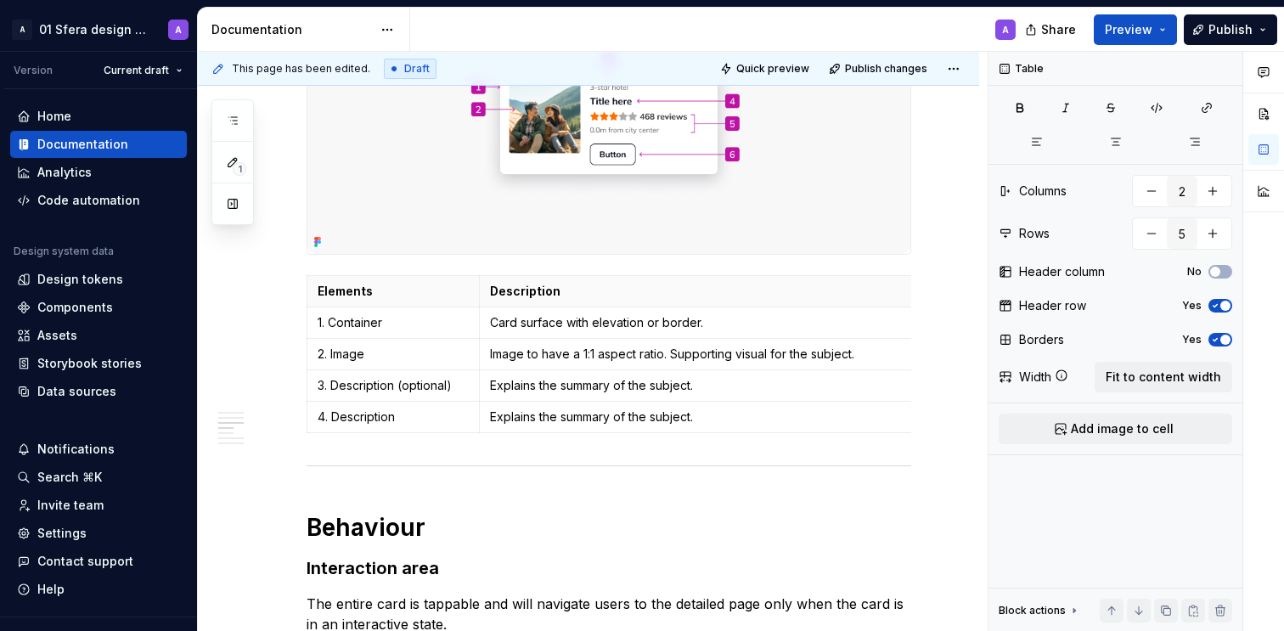
scroll to position [546, 0]
click at [557, 415] on p "Explains the summary of the subject." at bounding box center [711, 415] width 443 height 17
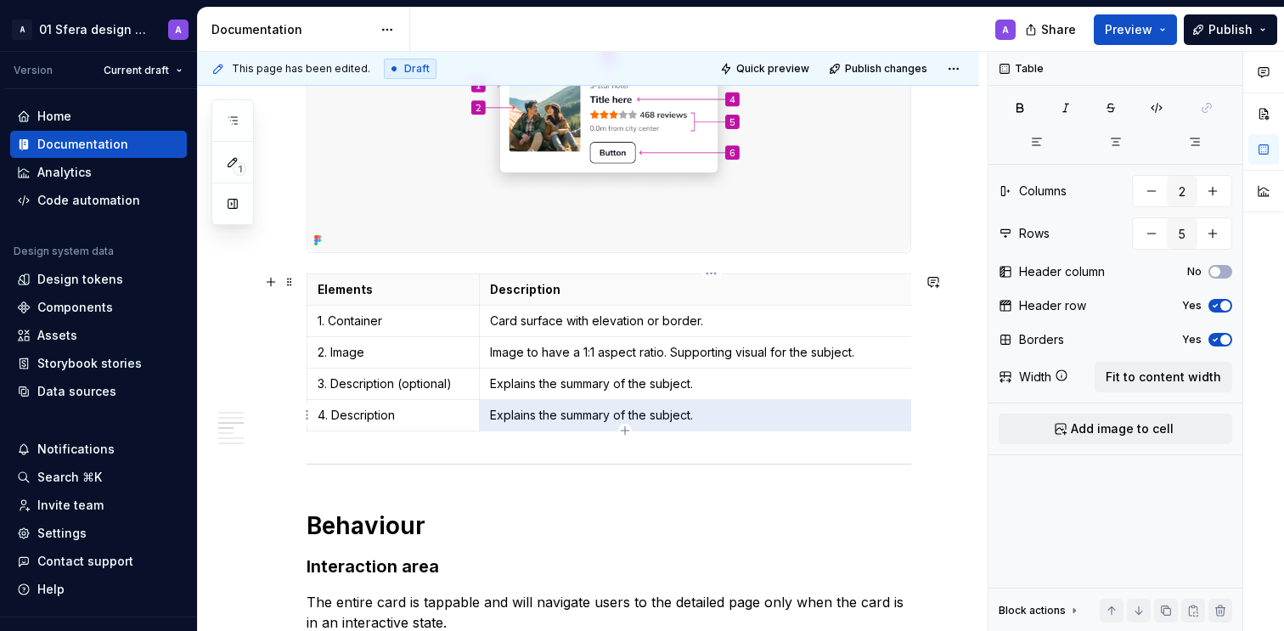
click at [557, 415] on p "Explains the summary of the subject." at bounding box center [711, 415] width 443 height 17
click at [364, 417] on p "4. Description" at bounding box center [393, 415] width 151 height 17
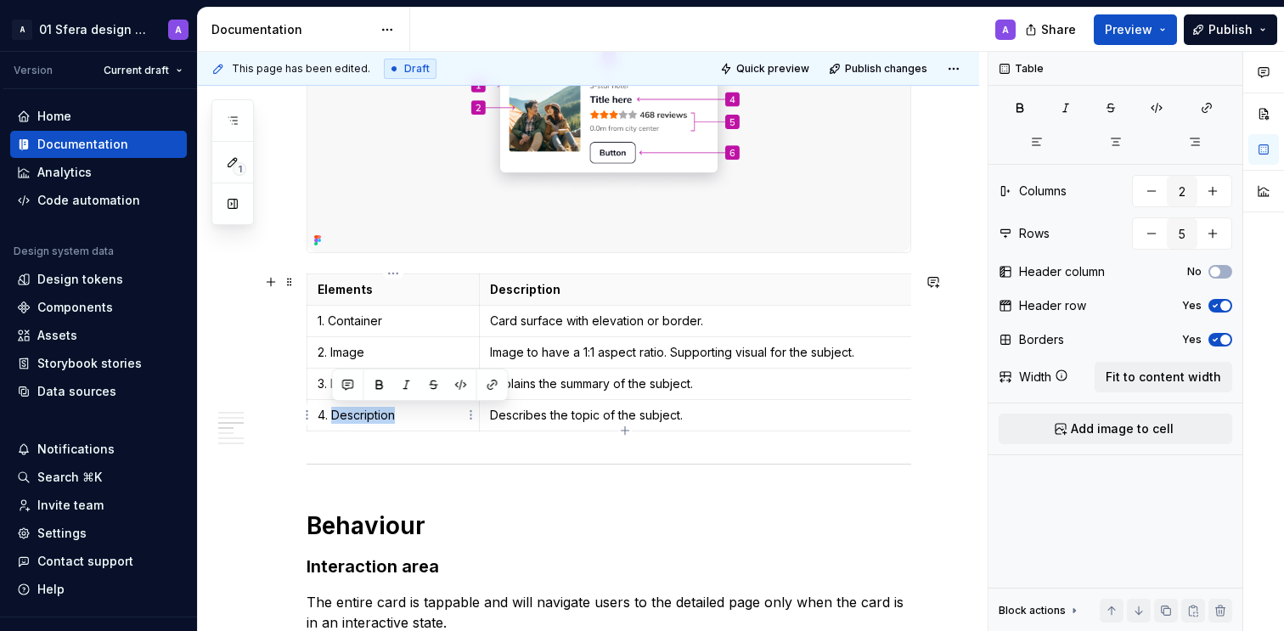
click at [364, 417] on p "4. Description" at bounding box center [393, 415] width 151 height 17
click at [630, 431] on icon "button" at bounding box center [625, 431] width 14 height 14
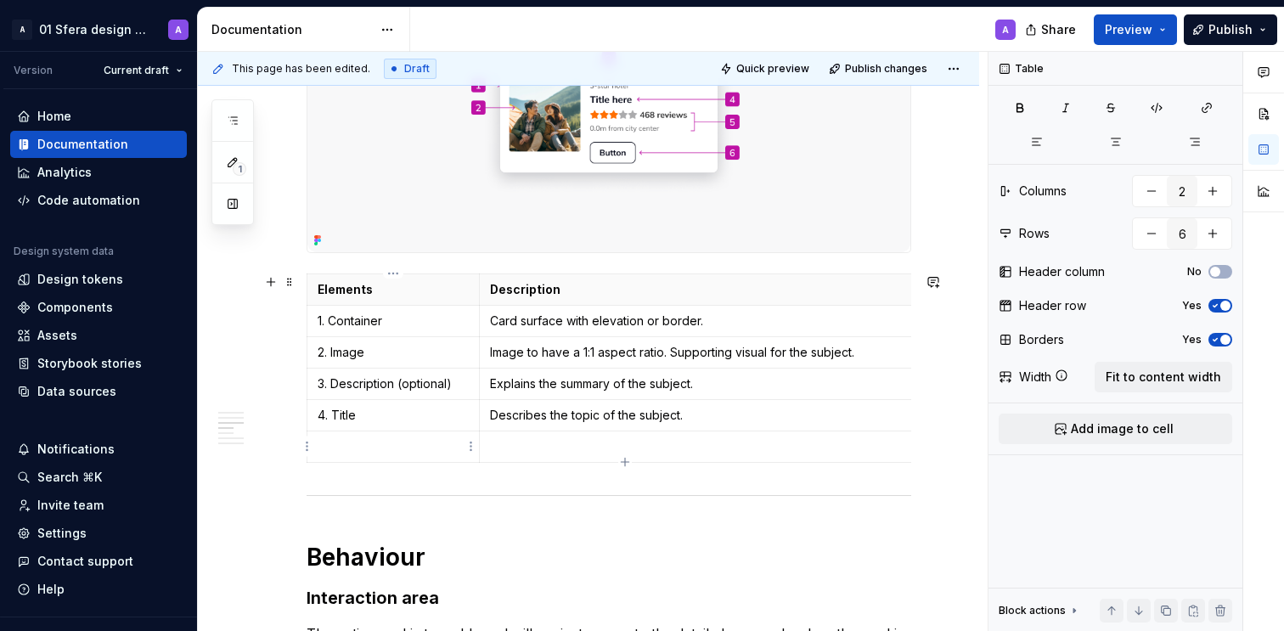
click at [386, 444] on p at bounding box center [393, 446] width 151 height 17
click at [586, 443] on p at bounding box center [711, 446] width 443 height 17
click at [624, 460] on icon "button" at bounding box center [625, 462] width 14 height 14
type input "7"
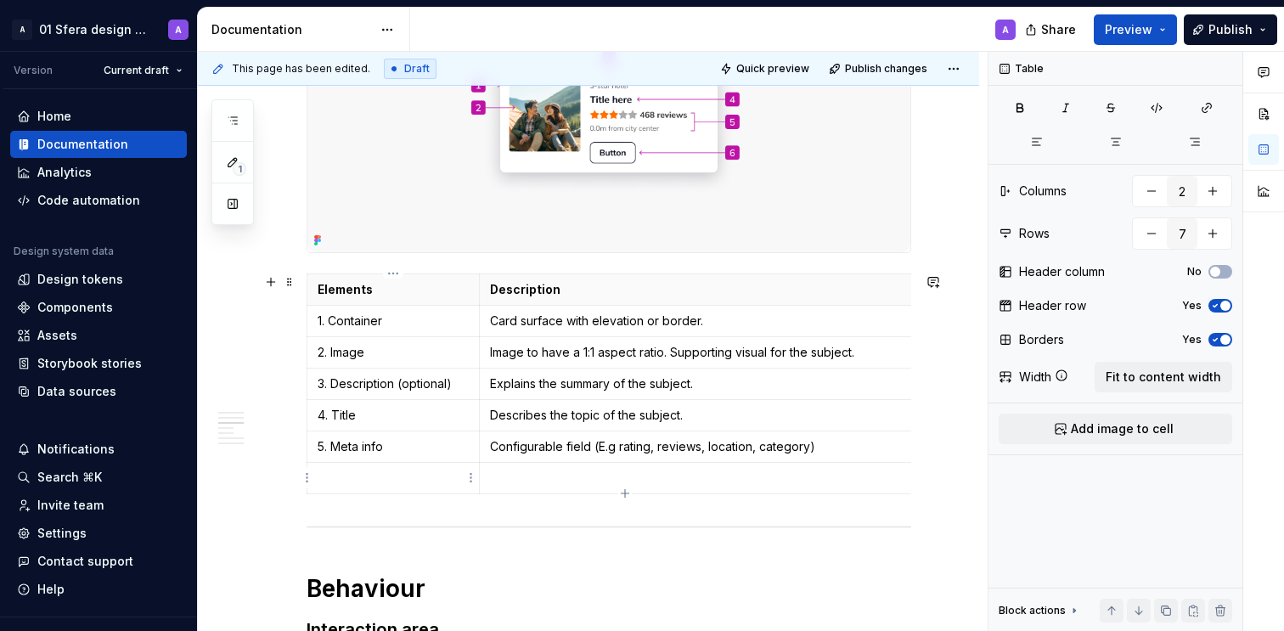
click at [365, 483] on p at bounding box center [393, 478] width 151 height 17
click at [318, 500] on p "Call-to-action (optional)" at bounding box center [393, 505] width 151 height 17
click at [546, 482] on p at bounding box center [711, 478] width 443 height 17
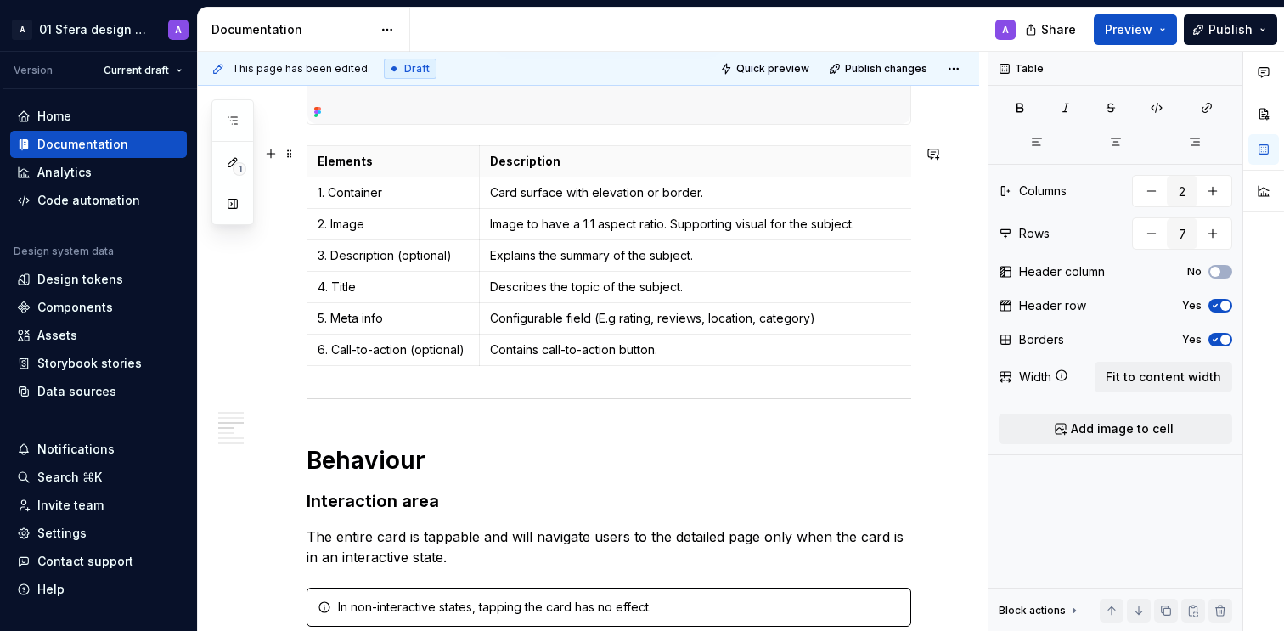
scroll to position [872, 0]
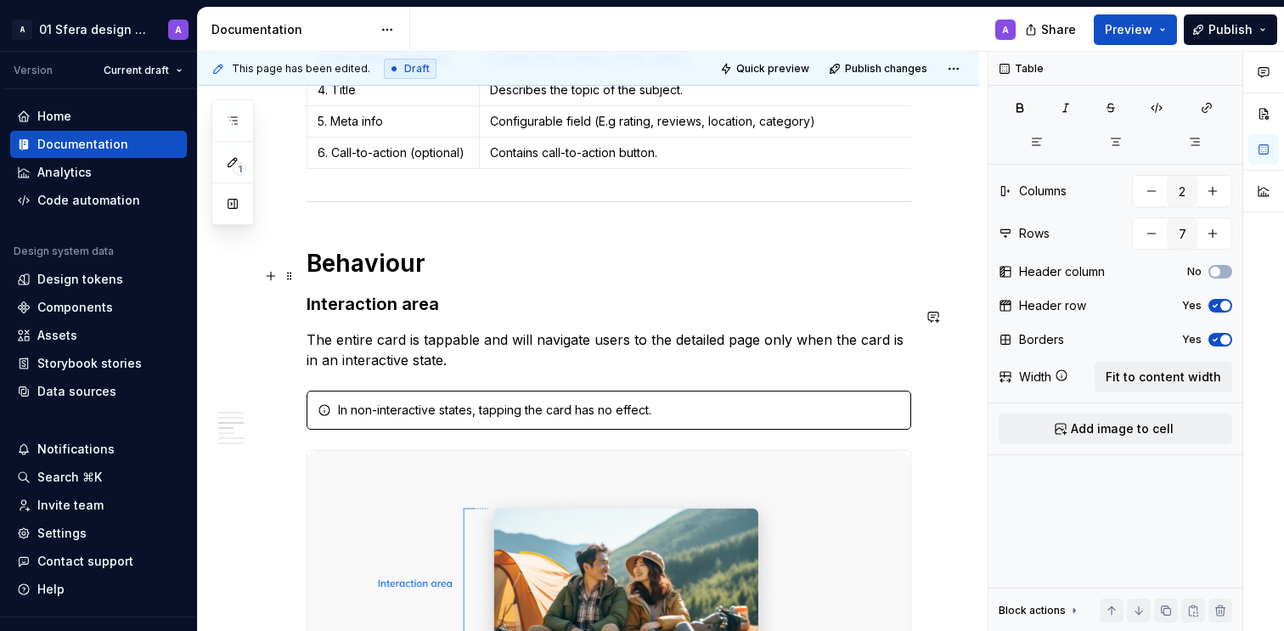
click at [481, 279] on h1 "Behaviour" at bounding box center [609, 263] width 605 height 31
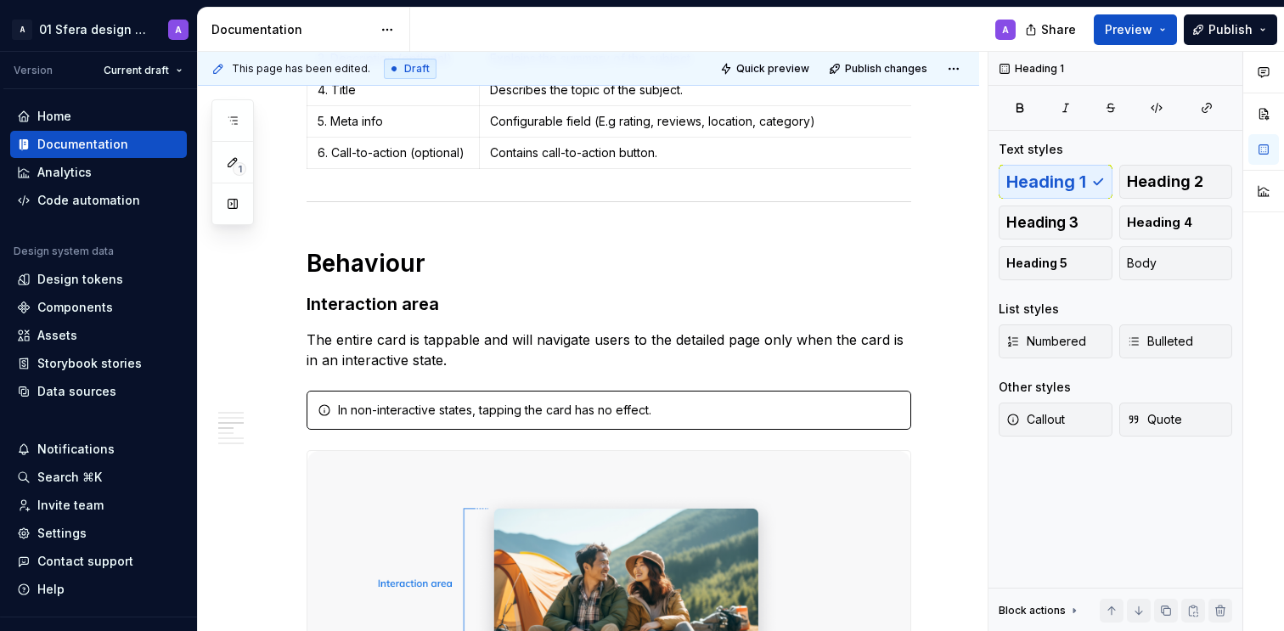
type textarea "*"
